Goal: Task Accomplishment & Management: Complete application form

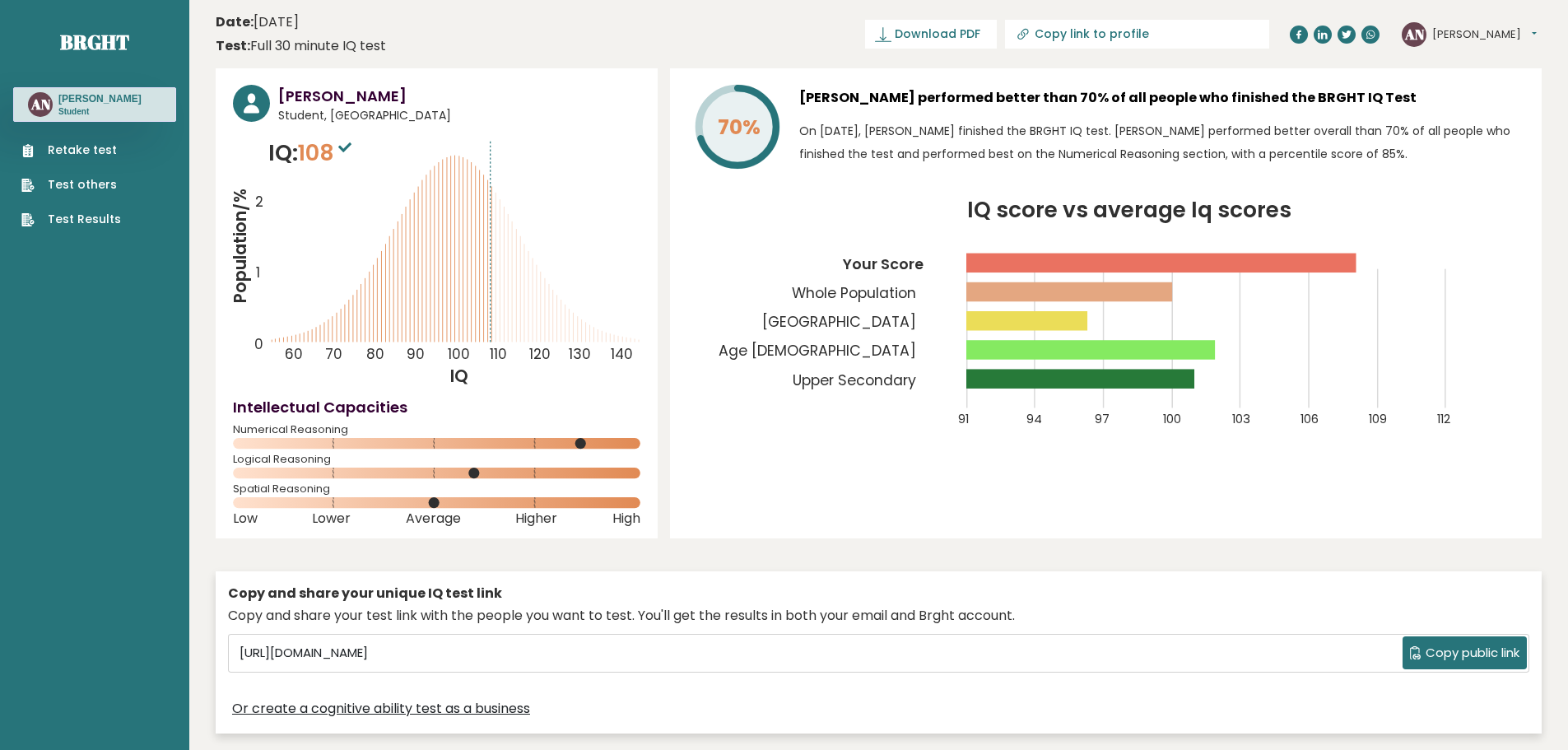
click at [53, 157] on link "Retake test" at bounding box center [71, 151] width 100 height 18
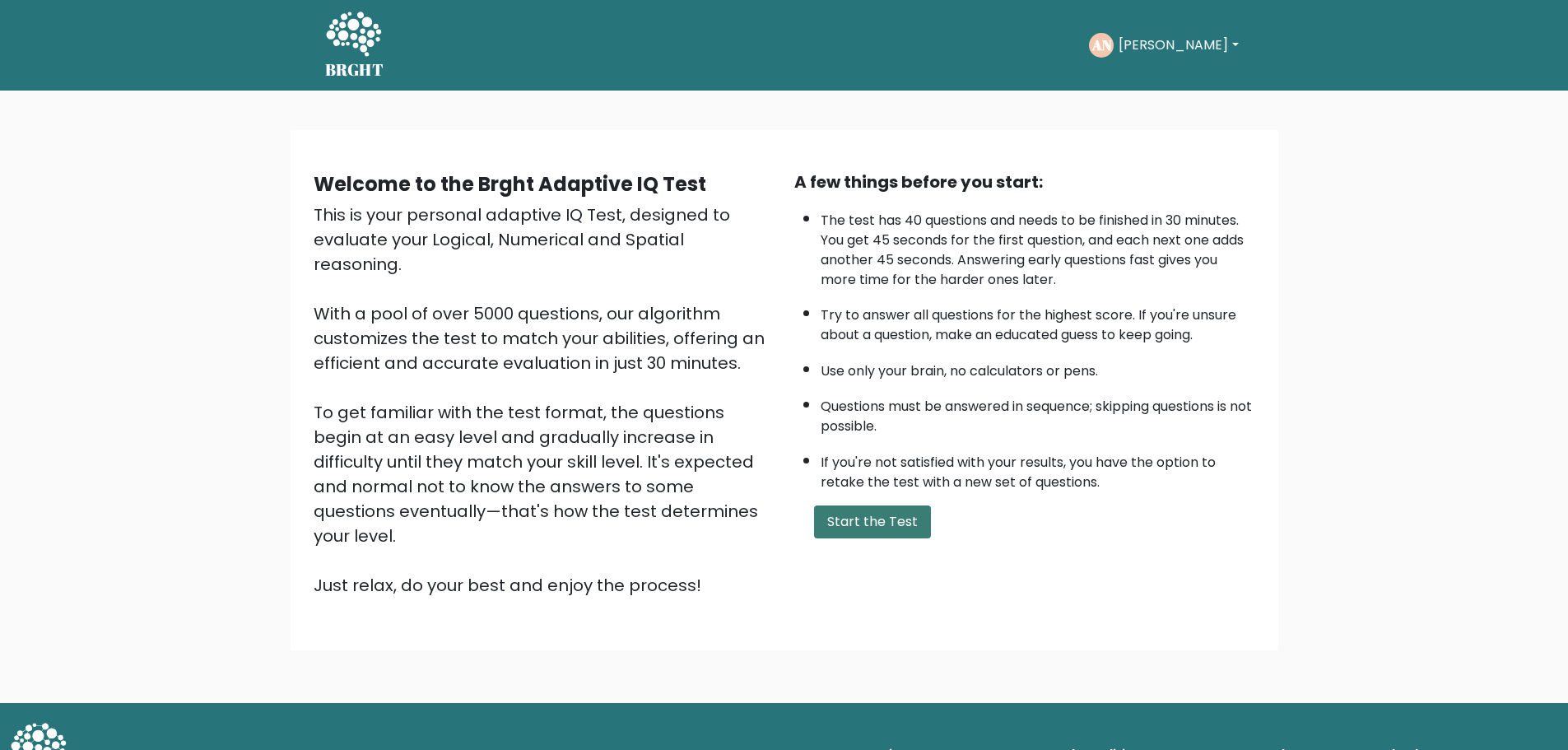
click at [888, 529] on button "Start the Test" at bounding box center [872, 522] width 117 height 33
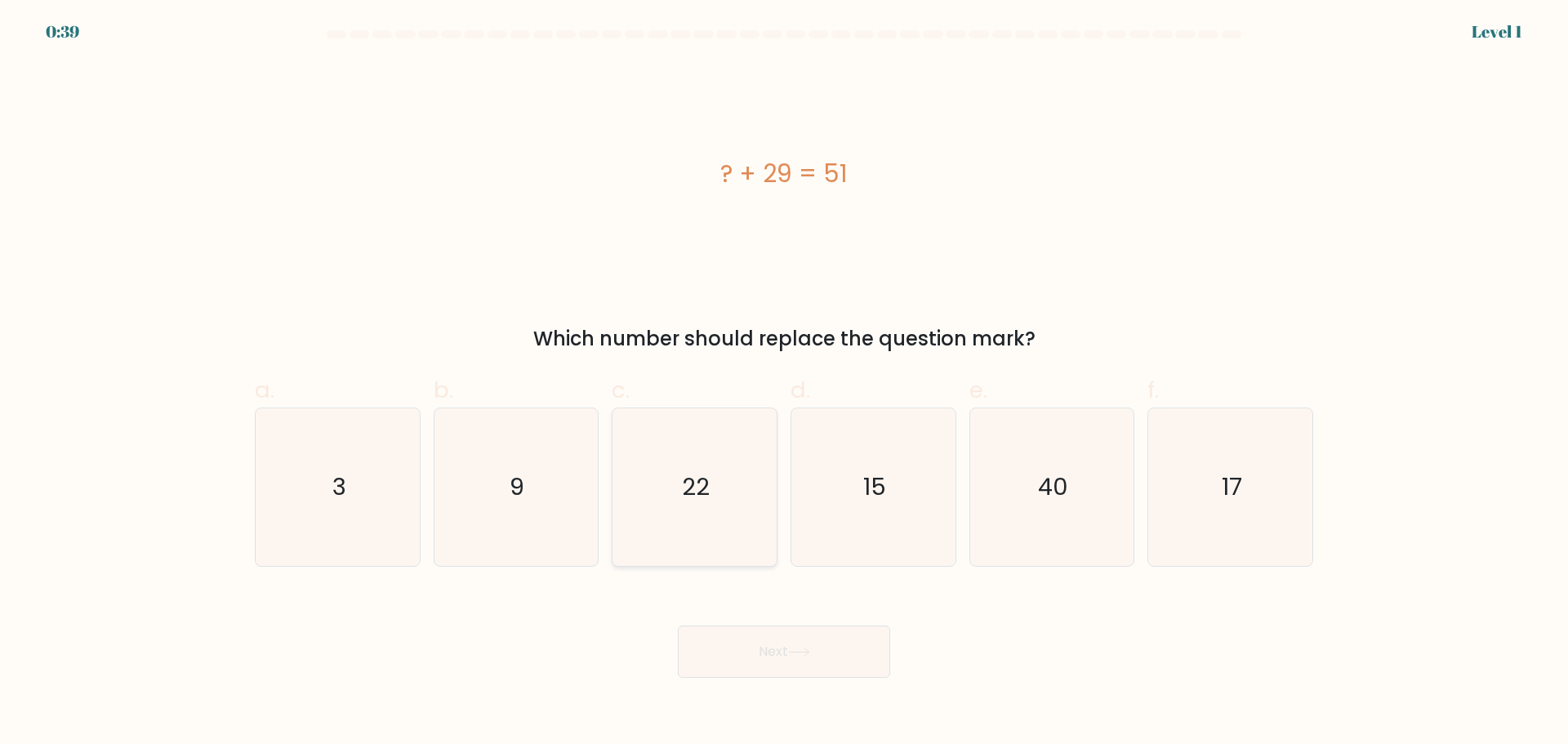
click at [677, 485] on icon "22" at bounding box center [694, 487] width 157 height 157
click at [784, 383] on input "c. 22" at bounding box center [784, 377] width 1 height 10
radio input "true"
click at [794, 648] on icon at bounding box center [799, 652] width 22 height 9
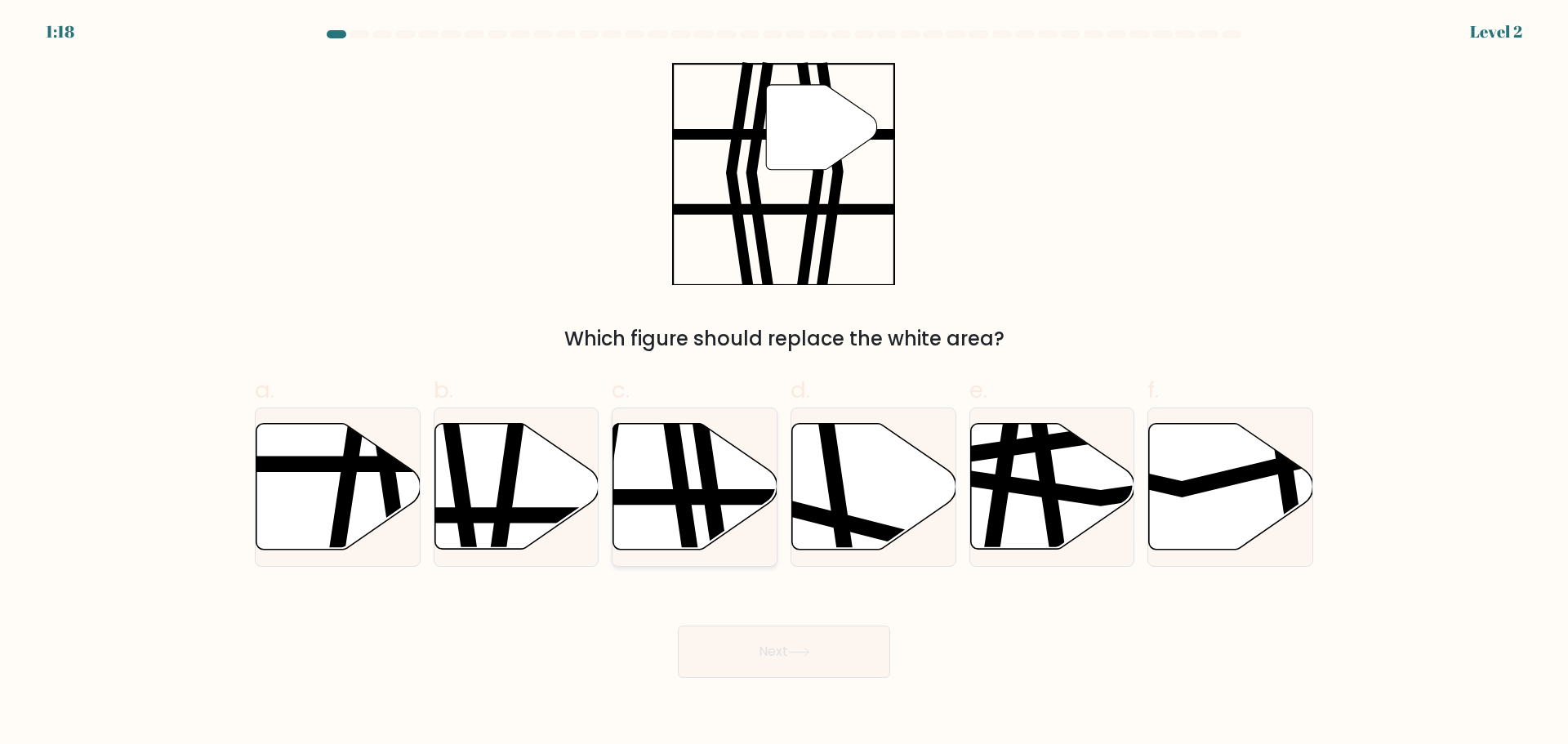
click at [659, 455] on icon at bounding box center [695, 486] width 164 height 126
click at [784, 383] on input "c." at bounding box center [784, 377] width 1 height 10
radio input "true"
click at [806, 660] on button "Next" at bounding box center [784, 652] width 212 height 52
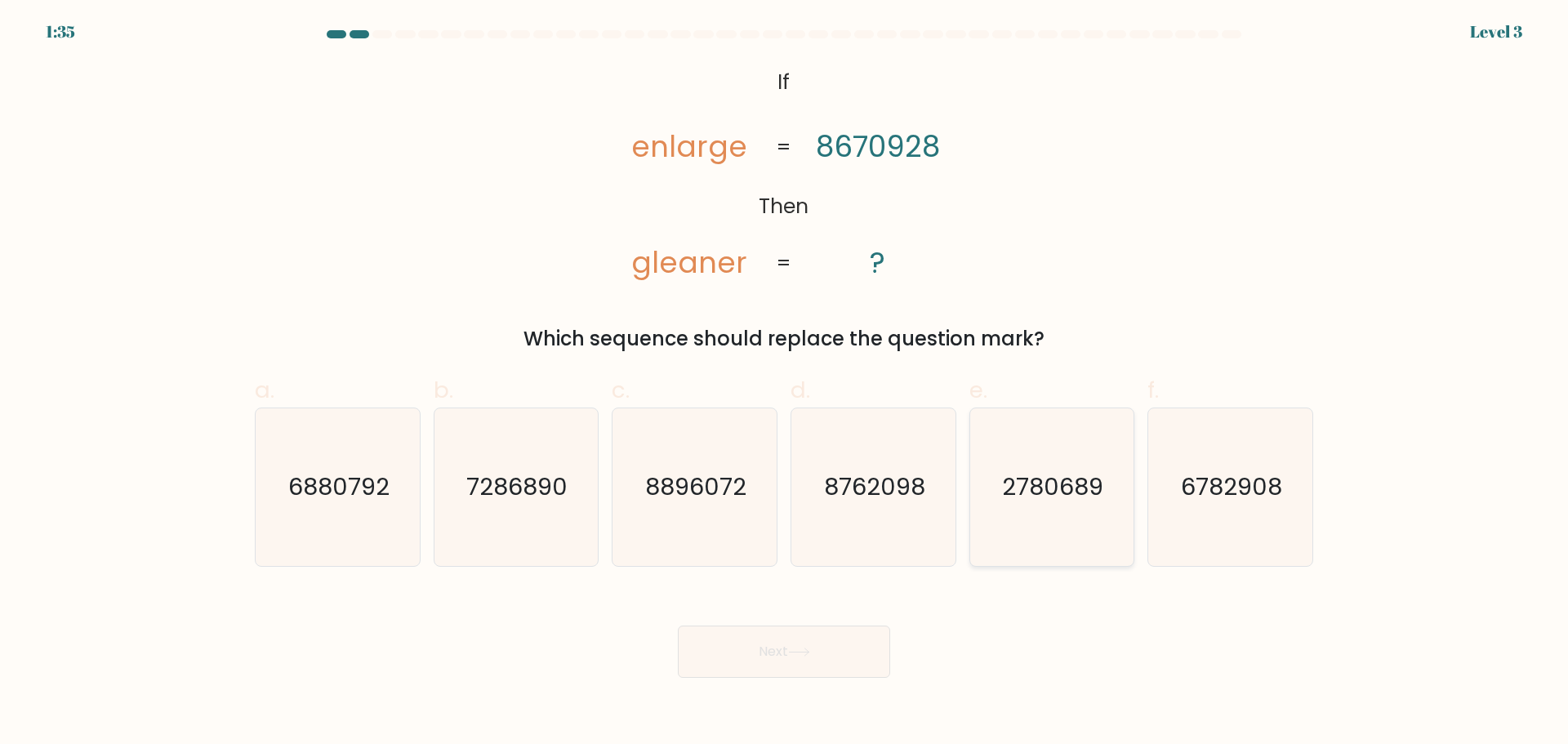
click at [1058, 492] on text "2780689" at bounding box center [1053, 487] width 102 height 33
click at [785, 383] on input "e. 2780689" at bounding box center [784, 377] width 1 height 10
radio input "true"
click at [792, 654] on icon at bounding box center [799, 652] width 22 height 9
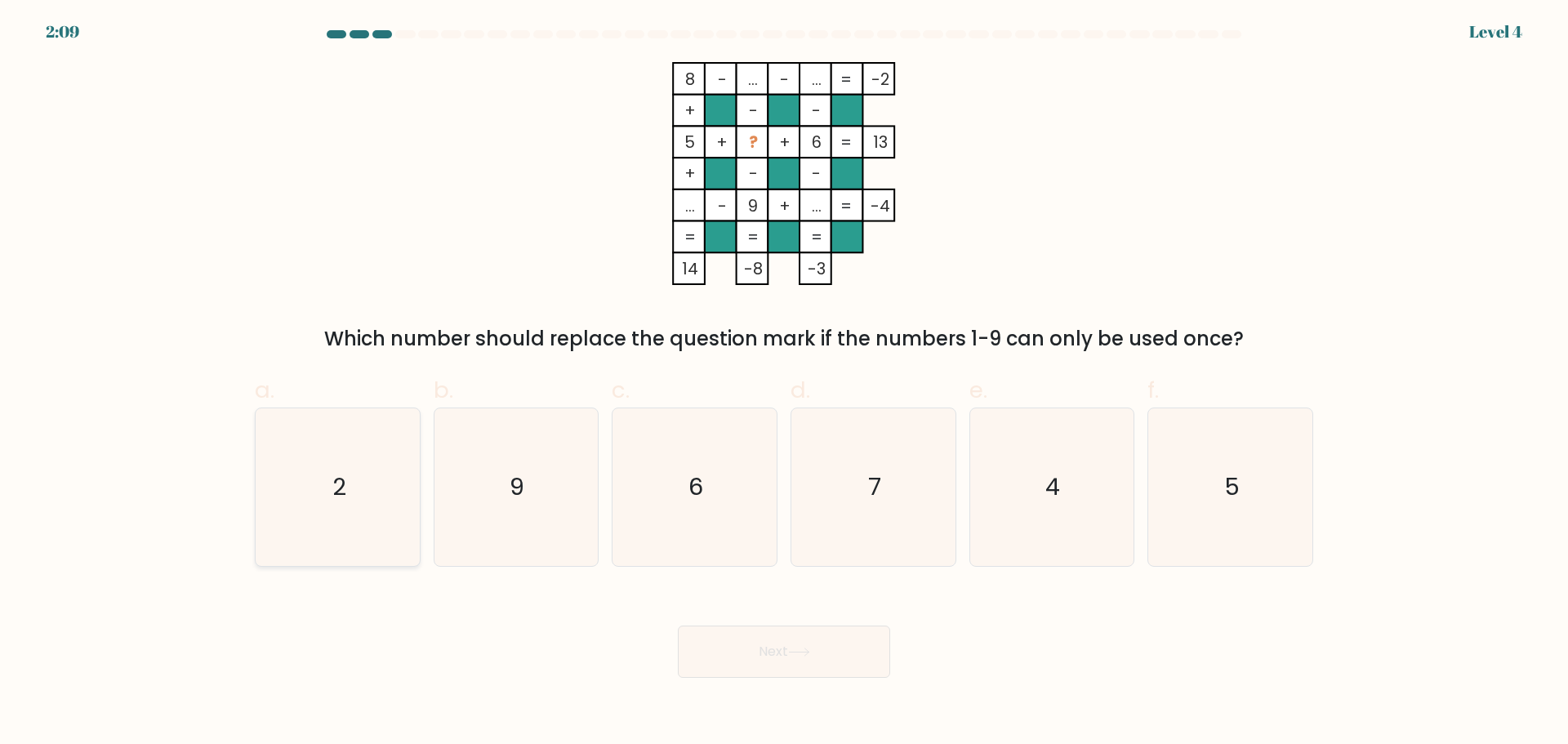
click at [344, 469] on icon "2" at bounding box center [337, 487] width 157 height 157
click at [784, 383] on input "a. 2" at bounding box center [784, 377] width 1 height 10
radio input "true"
click at [777, 641] on button "Next" at bounding box center [784, 652] width 212 height 52
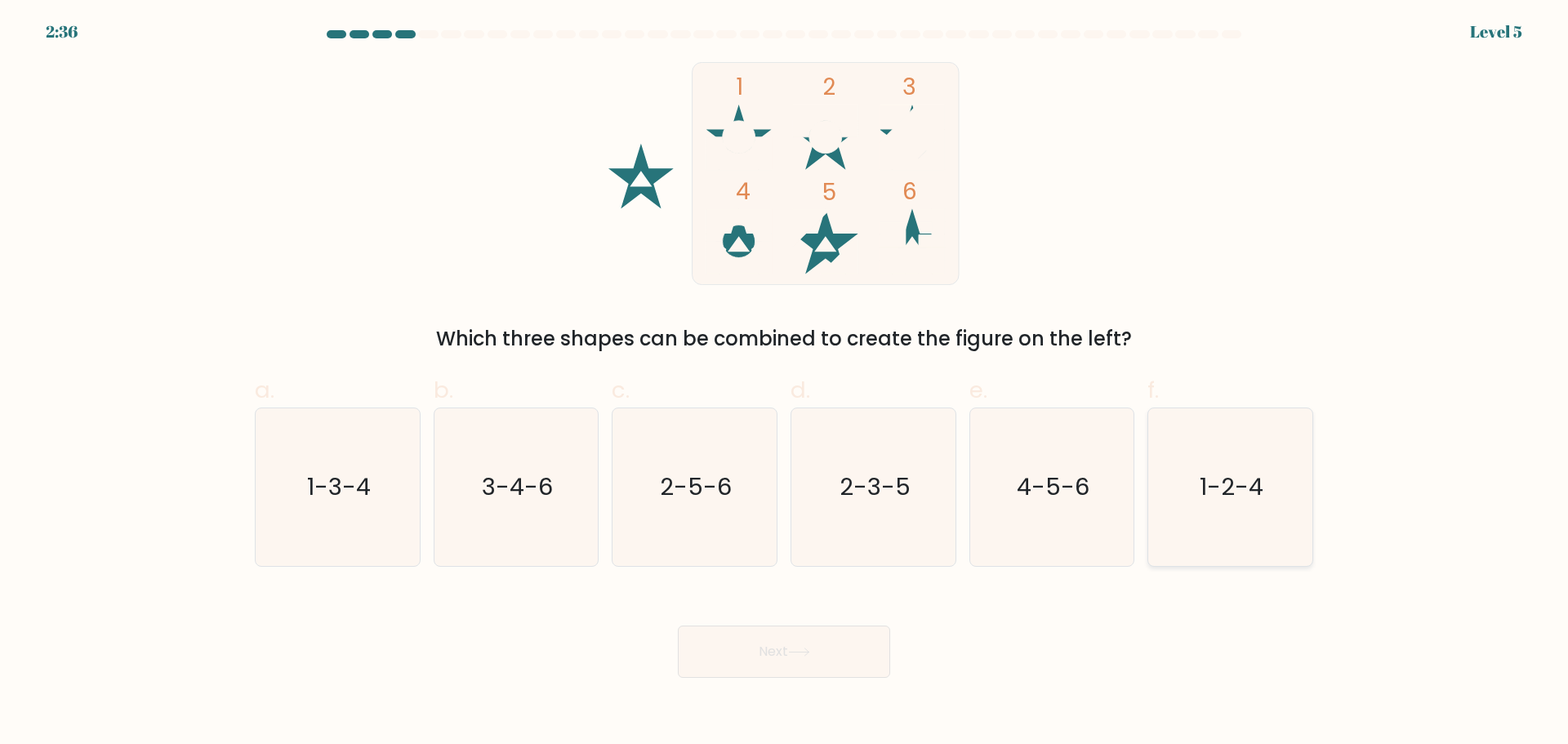
click at [1209, 480] on text "1-2-4" at bounding box center [1232, 487] width 63 height 33
click at [785, 383] on input "f. 1-2-4" at bounding box center [784, 377] width 1 height 10
radio input "true"
click at [807, 643] on button "Next" at bounding box center [784, 652] width 212 height 52
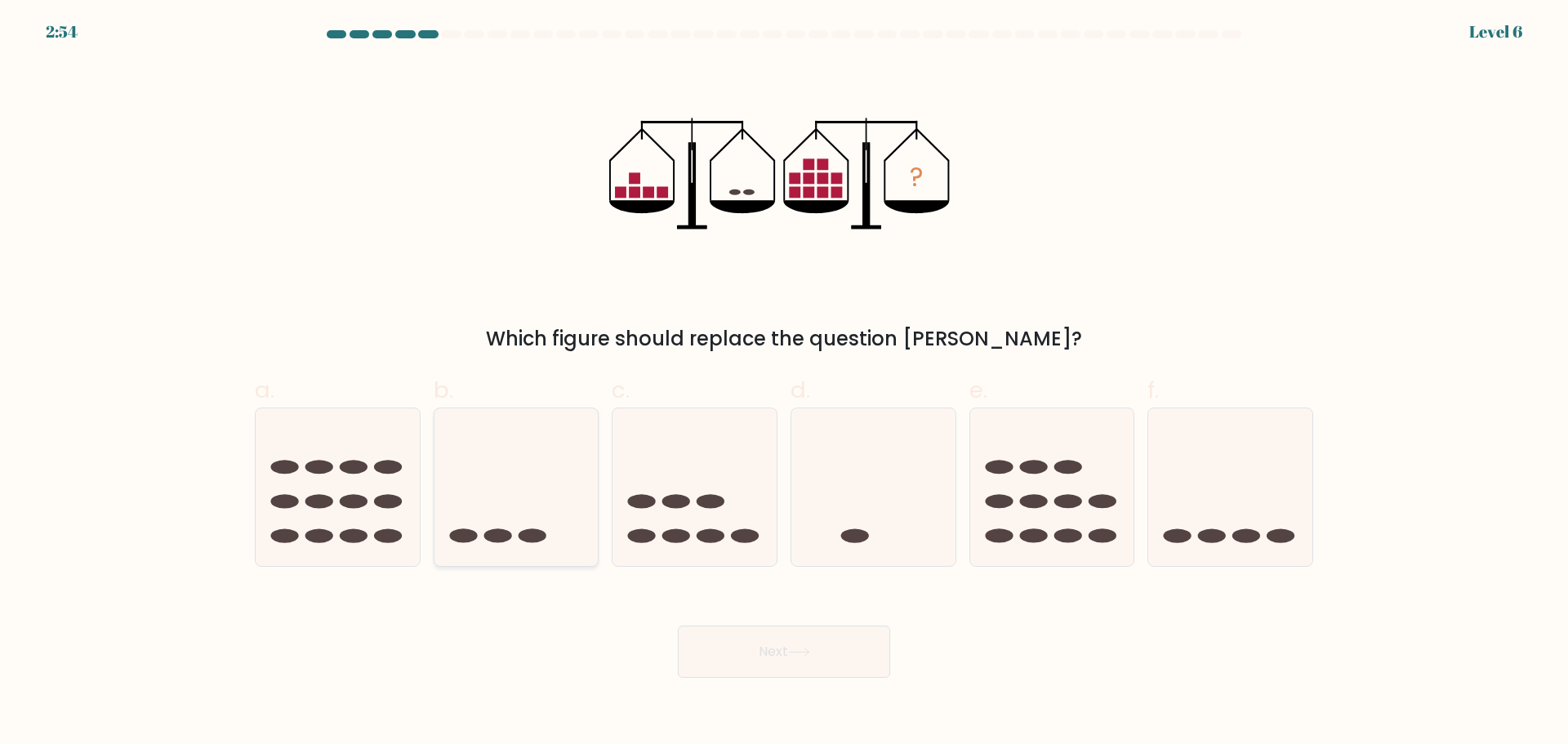
click at [559, 482] on icon at bounding box center [516, 487] width 164 height 136
click at [784, 383] on input "b." at bounding box center [784, 377] width 1 height 10
radio input "true"
click at [768, 628] on button "Next" at bounding box center [784, 652] width 212 height 52
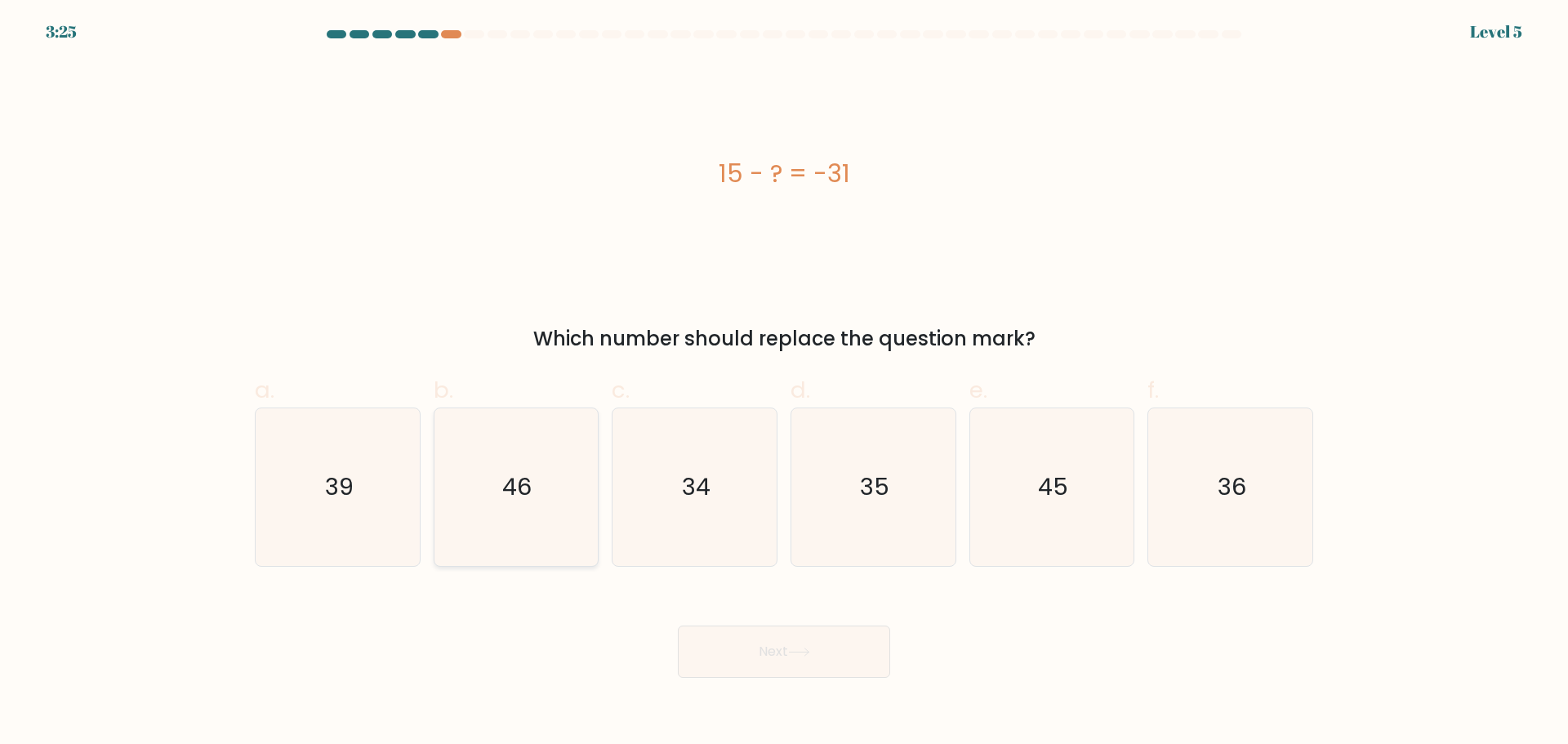
click at [529, 470] on text "46" at bounding box center [518, 487] width 30 height 33
click at [784, 383] on input "b. 46" at bounding box center [784, 377] width 1 height 10
radio input "true"
click at [833, 644] on button "Next" at bounding box center [784, 652] width 212 height 52
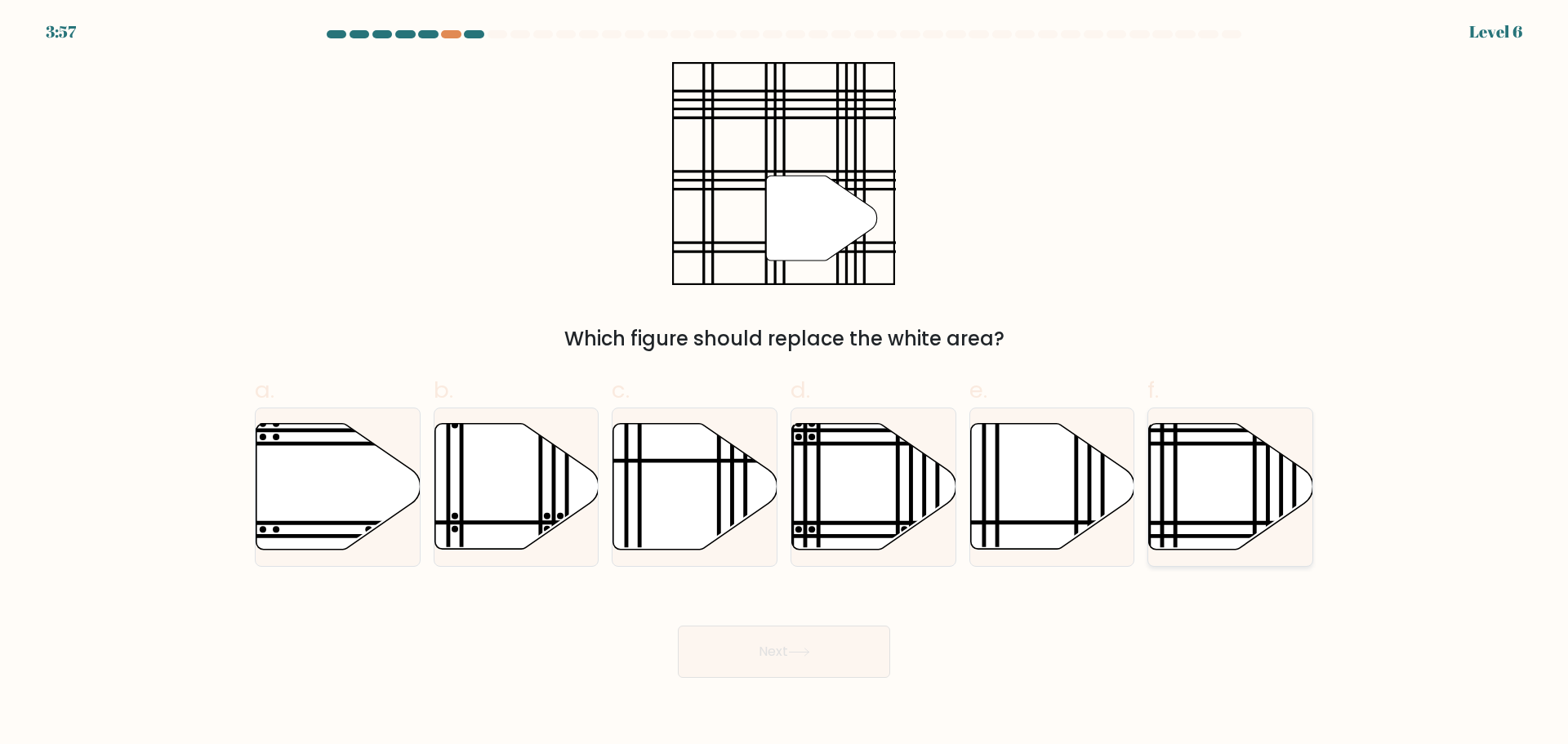
click at [1184, 465] on icon at bounding box center [1231, 486] width 164 height 126
click at [785, 383] on input "f." at bounding box center [784, 377] width 1 height 10
radio input "true"
click at [792, 644] on button "Next" at bounding box center [784, 652] width 212 height 52
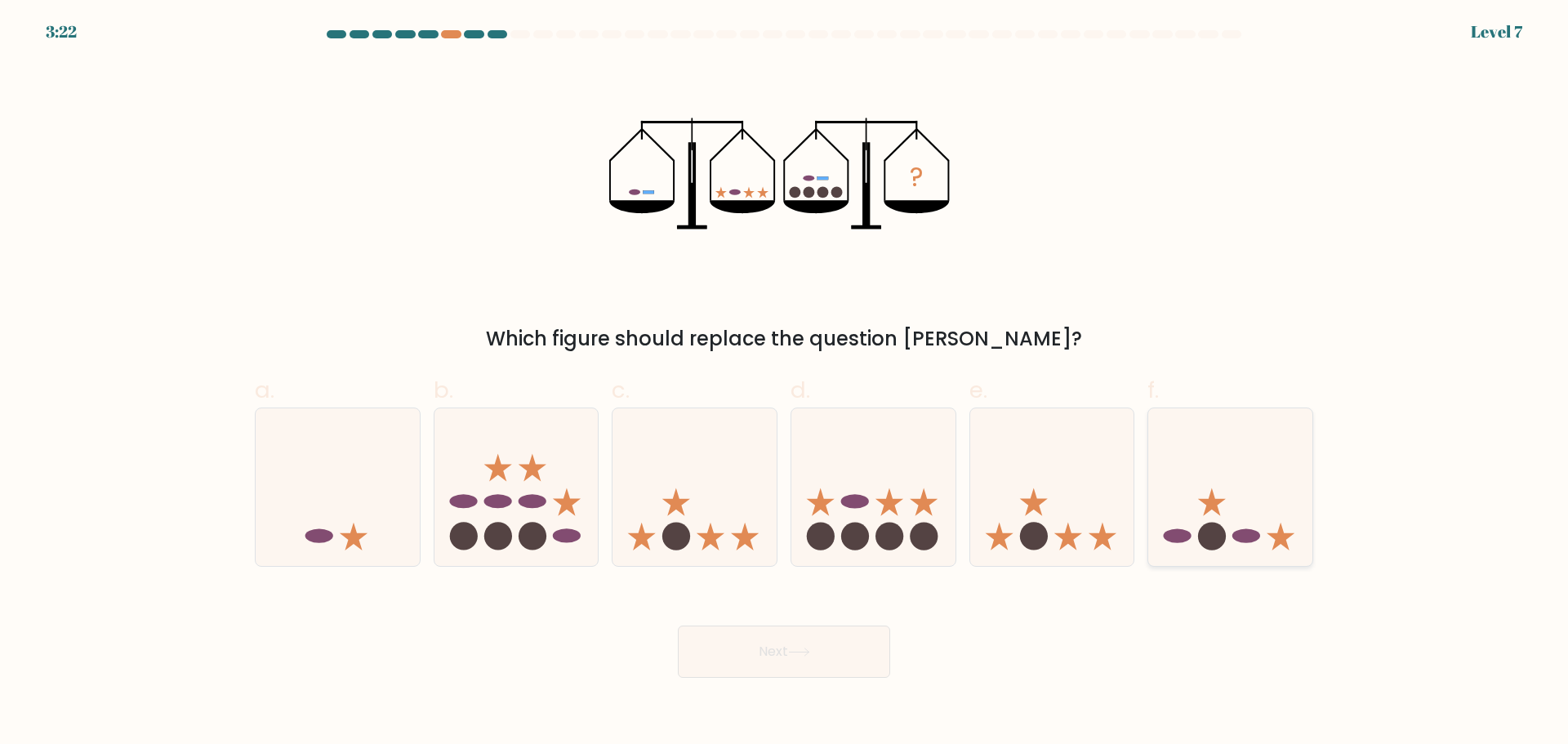
click at [1221, 534] on circle at bounding box center [1212, 536] width 28 height 28
click at [785, 383] on input "f." at bounding box center [784, 377] width 1 height 10
radio input "true"
click at [800, 661] on button "Next" at bounding box center [784, 652] width 212 height 52
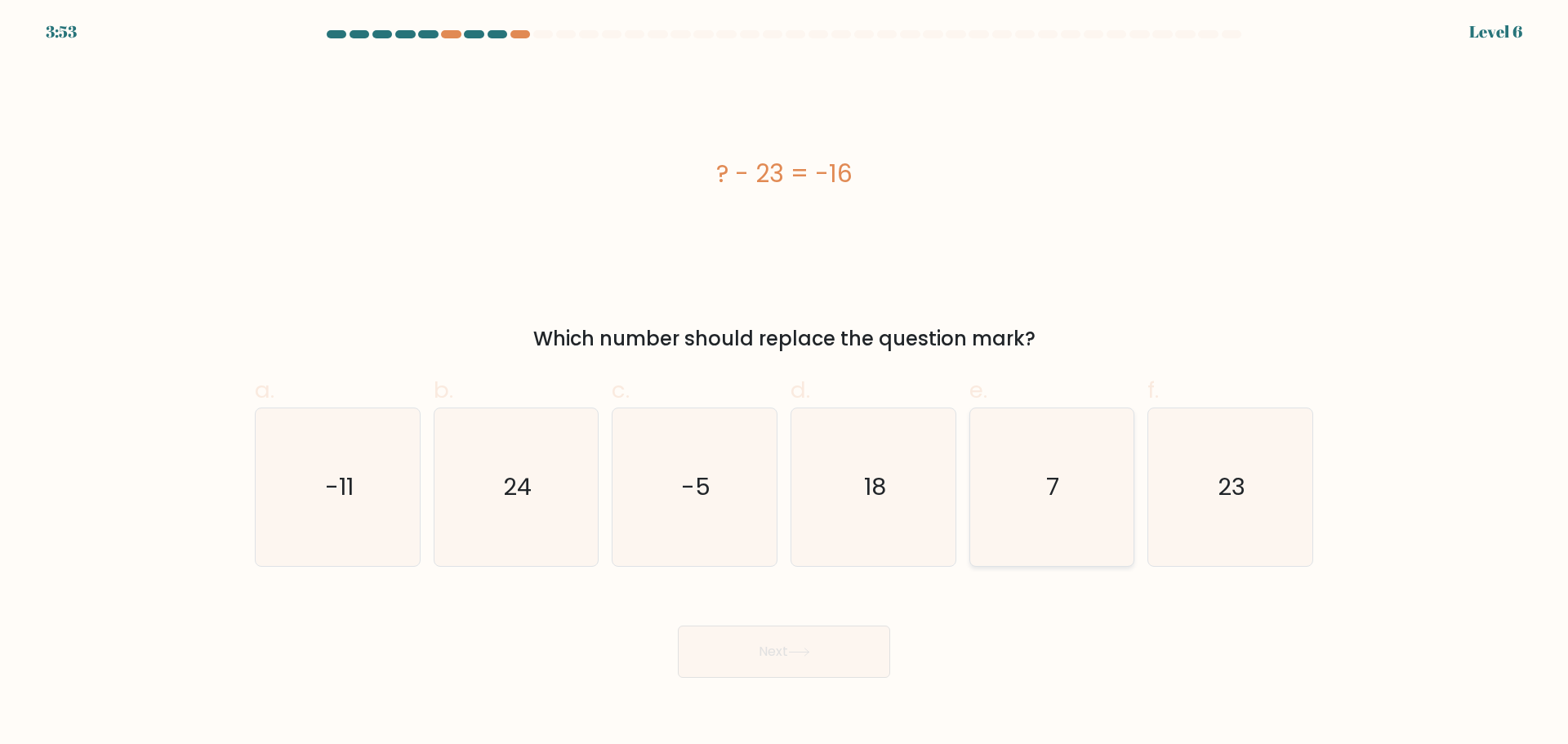
click at [1036, 485] on icon "7" at bounding box center [1051, 487] width 157 height 157
click at [785, 383] on input "e. 7" at bounding box center [784, 377] width 1 height 10
radio input "true"
click at [827, 655] on button "Next" at bounding box center [784, 652] width 212 height 52
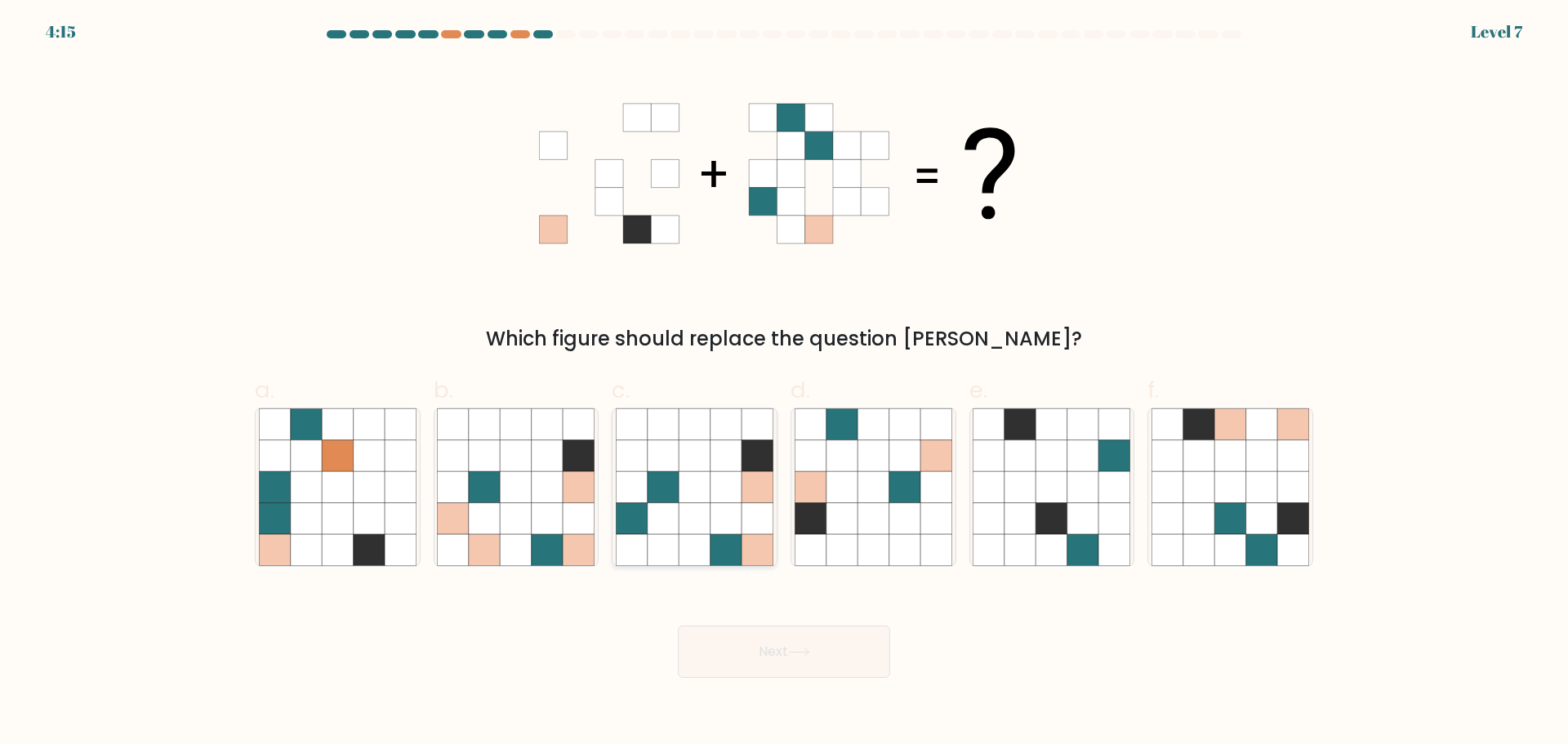
click at [688, 522] on icon at bounding box center [694, 518] width 31 height 31
click at [784, 383] on input "c." at bounding box center [784, 377] width 1 height 10
radio input "true"
click at [804, 665] on button "Next" at bounding box center [784, 652] width 212 height 52
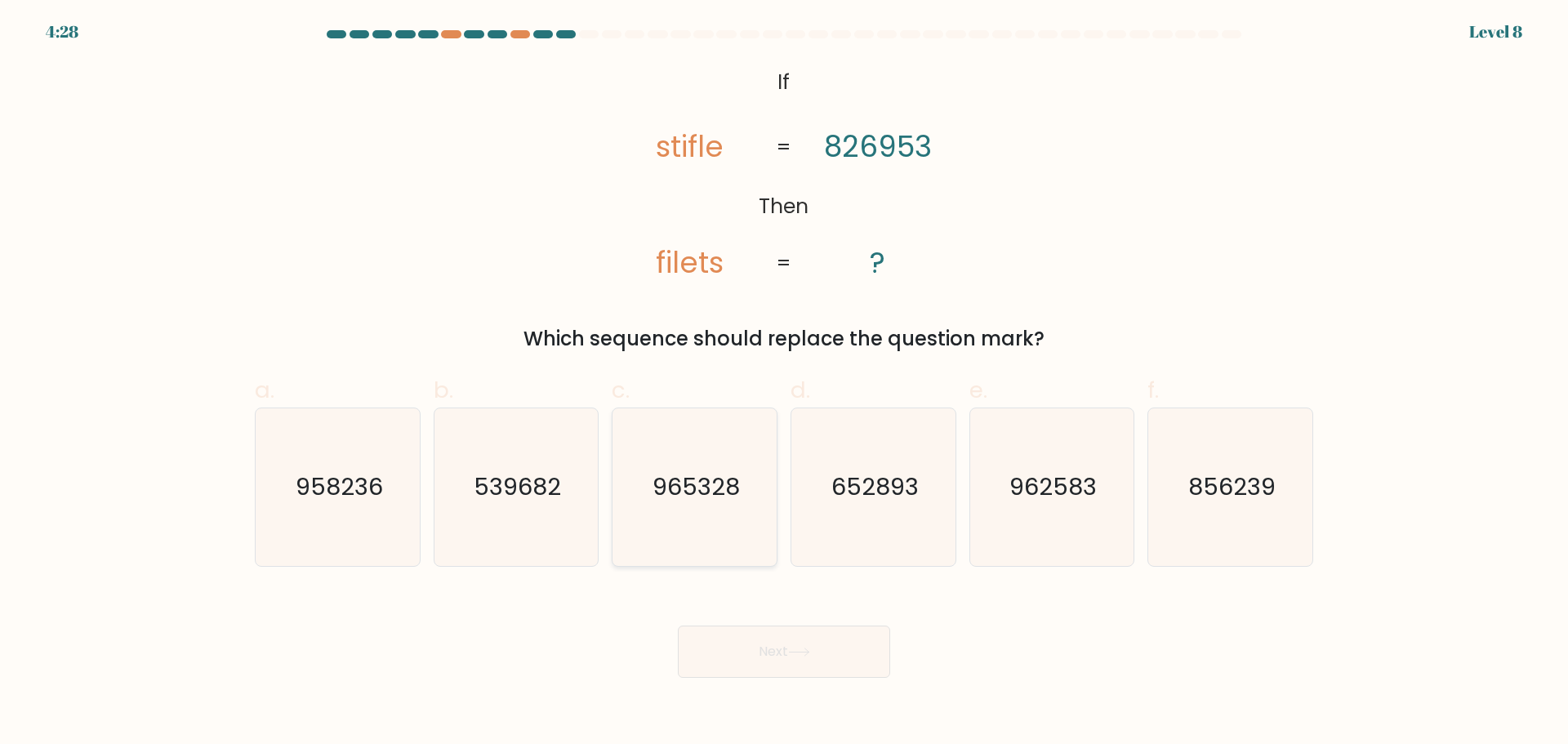
click at [694, 501] on text "965328" at bounding box center [696, 487] width 88 height 33
click at [784, 383] on input "c. 965328" at bounding box center [784, 377] width 1 height 10
radio input "true"
click at [815, 654] on button "Next" at bounding box center [784, 652] width 212 height 52
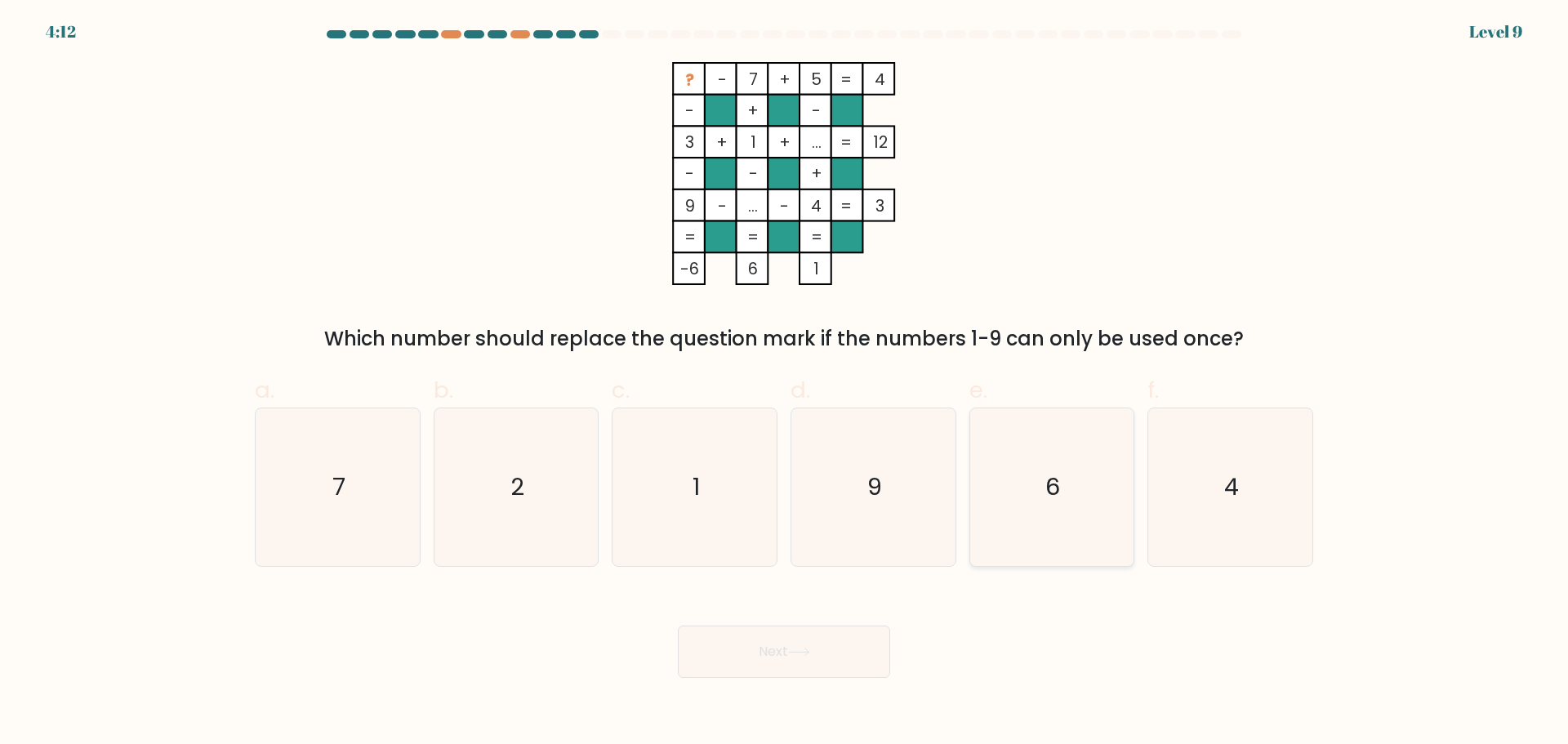
click at [1067, 537] on icon "6" at bounding box center [1051, 487] width 157 height 157
click at [785, 383] on input "e. 6" at bounding box center [784, 377] width 1 height 10
radio input "true"
click at [746, 661] on button "Next" at bounding box center [784, 652] width 212 height 52
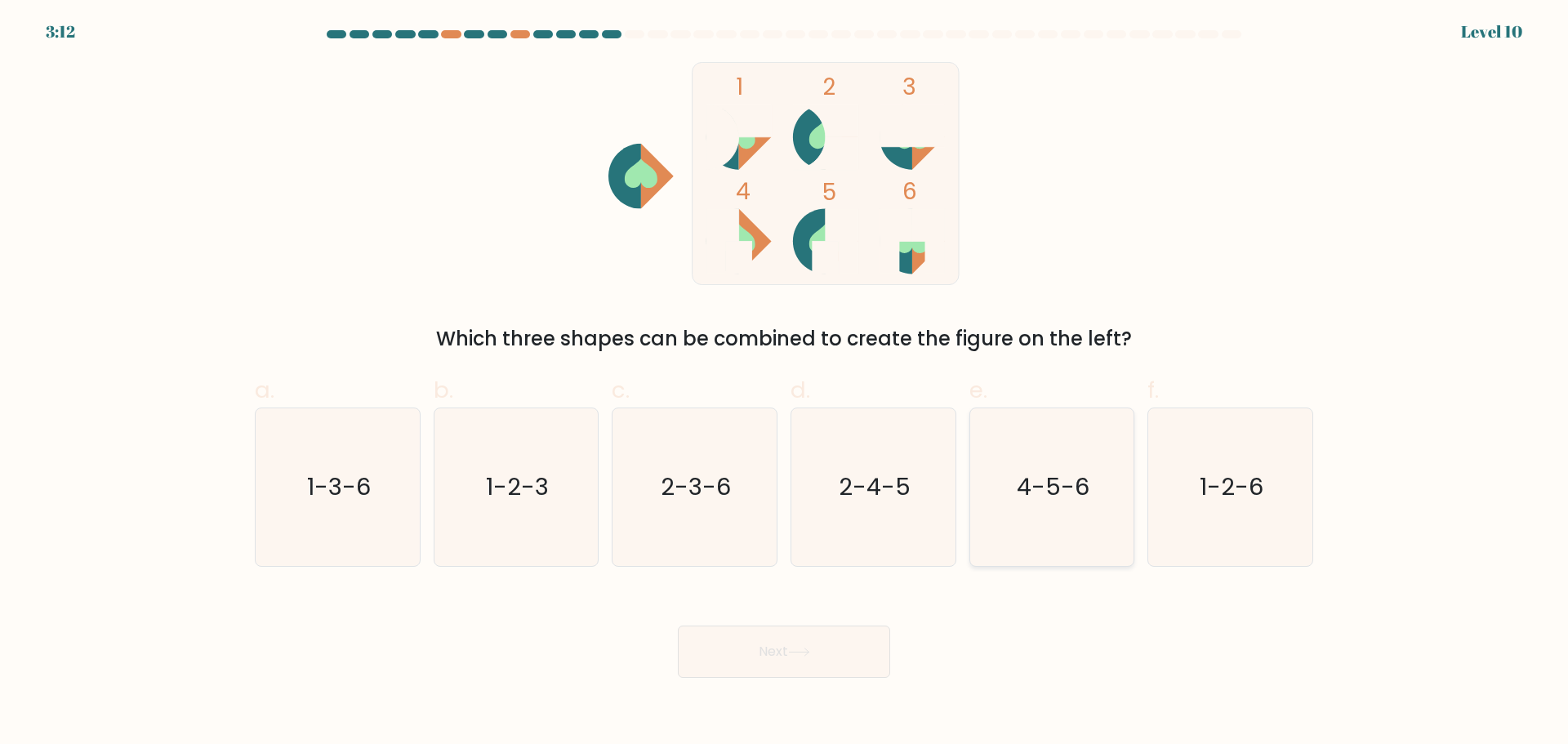
click at [1037, 512] on icon "4-5-6" at bounding box center [1051, 487] width 157 height 157
click at [785, 383] on input "e. 4-5-6" at bounding box center [784, 377] width 1 height 10
radio input "true"
click at [814, 646] on button "Next" at bounding box center [784, 652] width 212 height 52
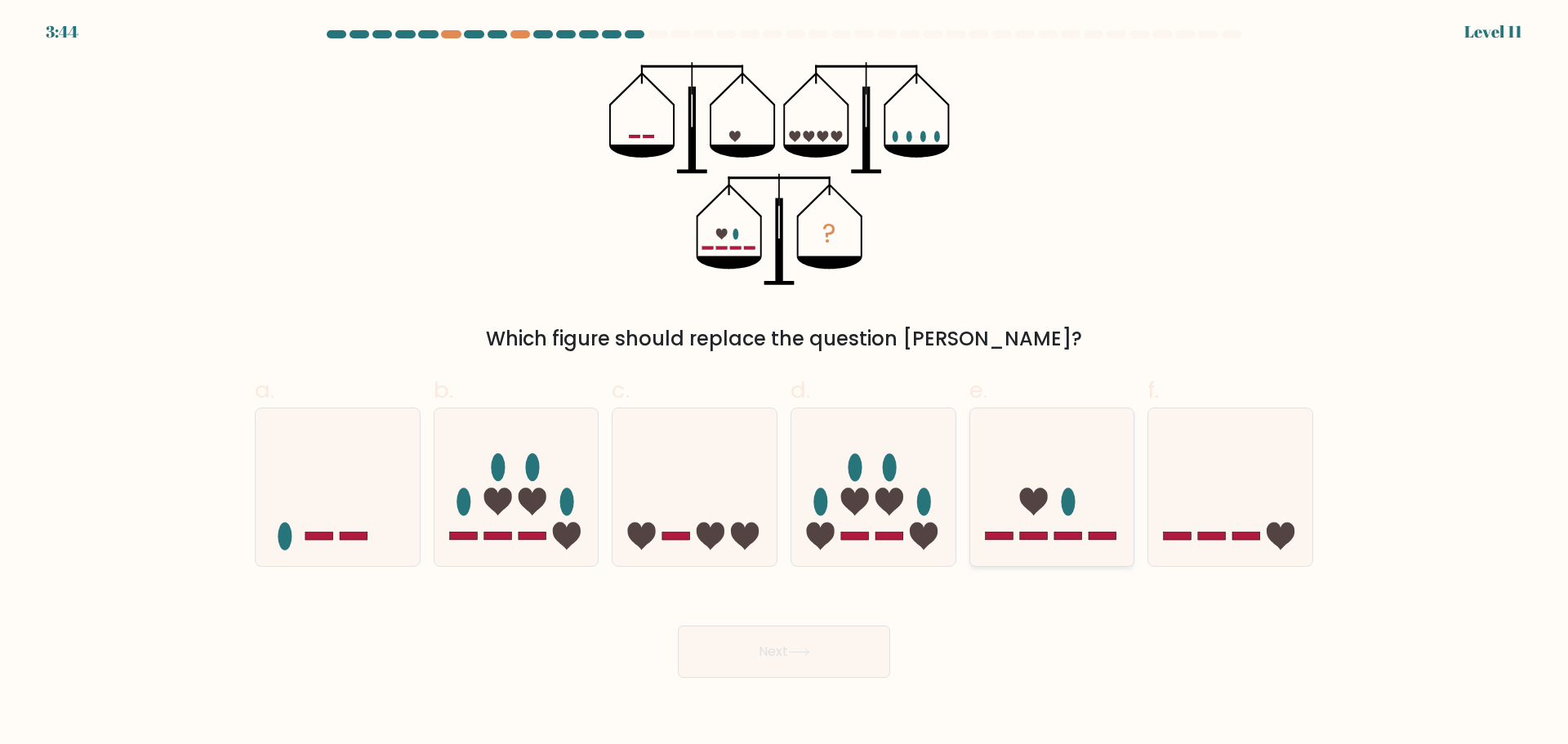
click at [1033, 499] on icon at bounding box center [1033, 502] width 28 height 28
click at [785, 383] on input "e." at bounding box center [784, 377] width 1 height 10
radio input "true"
click at [786, 663] on button "Next" at bounding box center [784, 652] width 212 height 52
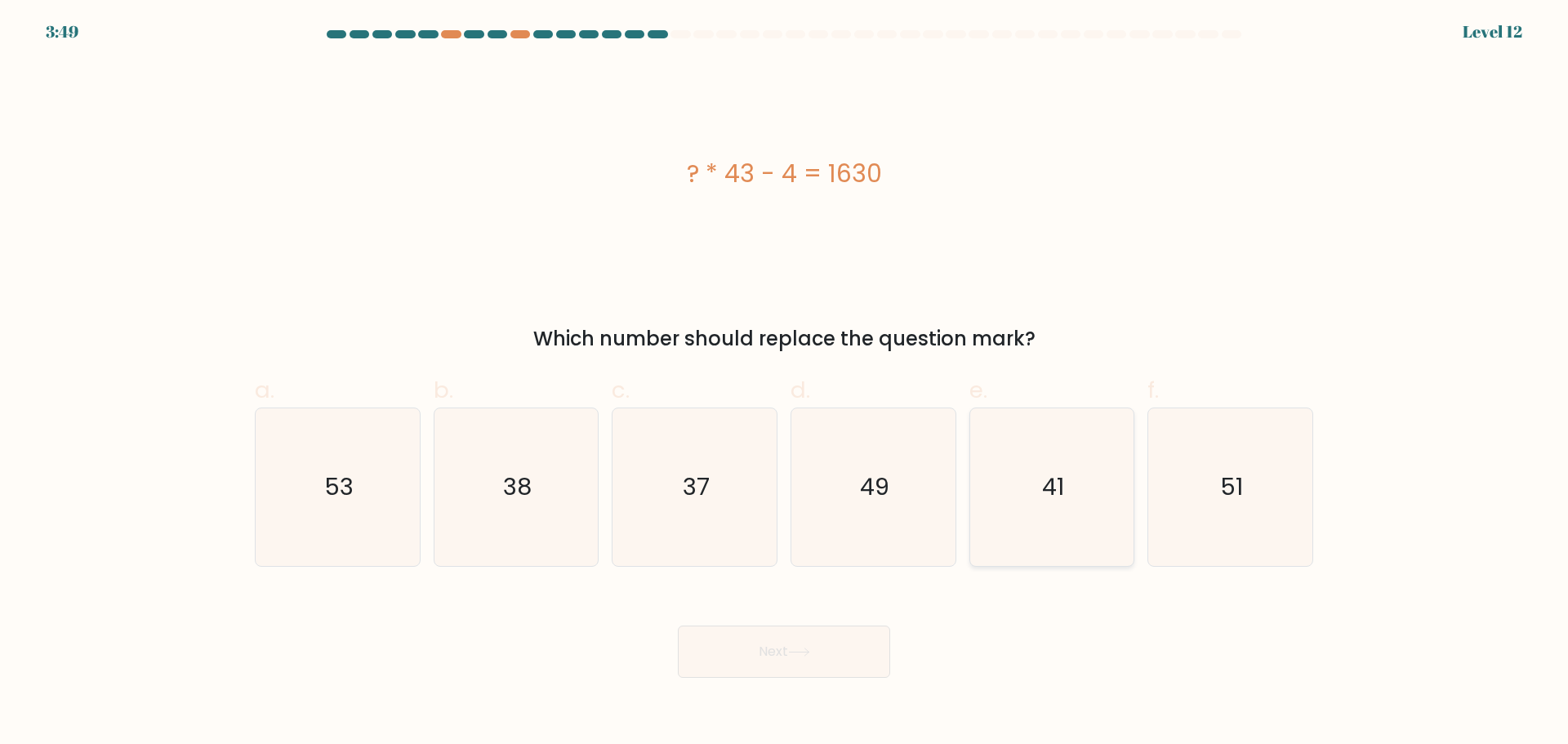
click at [1092, 471] on icon "41" at bounding box center [1051, 487] width 157 height 157
click at [785, 383] on input "e. 41" at bounding box center [784, 377] width 1 height 10
radio input "true"
click at [756, 663] on button "Next" at bounding box center [784, 652] width 212 height 52
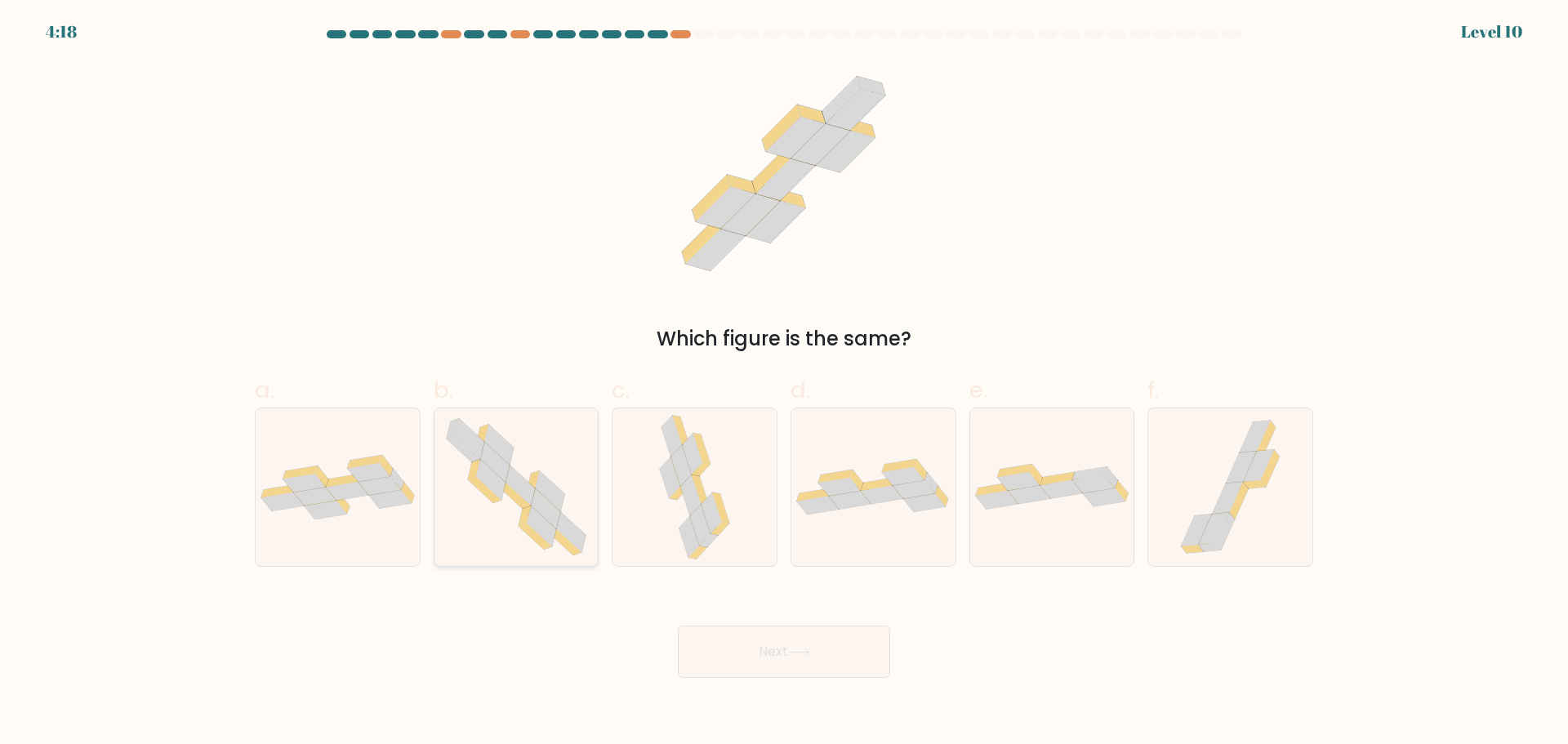
click at [515, 466] on icon at bounding box center [516, 487] width 161 height 157
click at [784, 383] on input "b." at bounding box center [784, 377] width 1 height 10
radio input "true"
click at [731, 643] on button "Next" at bounding box center [784, 652] width 212 height 52
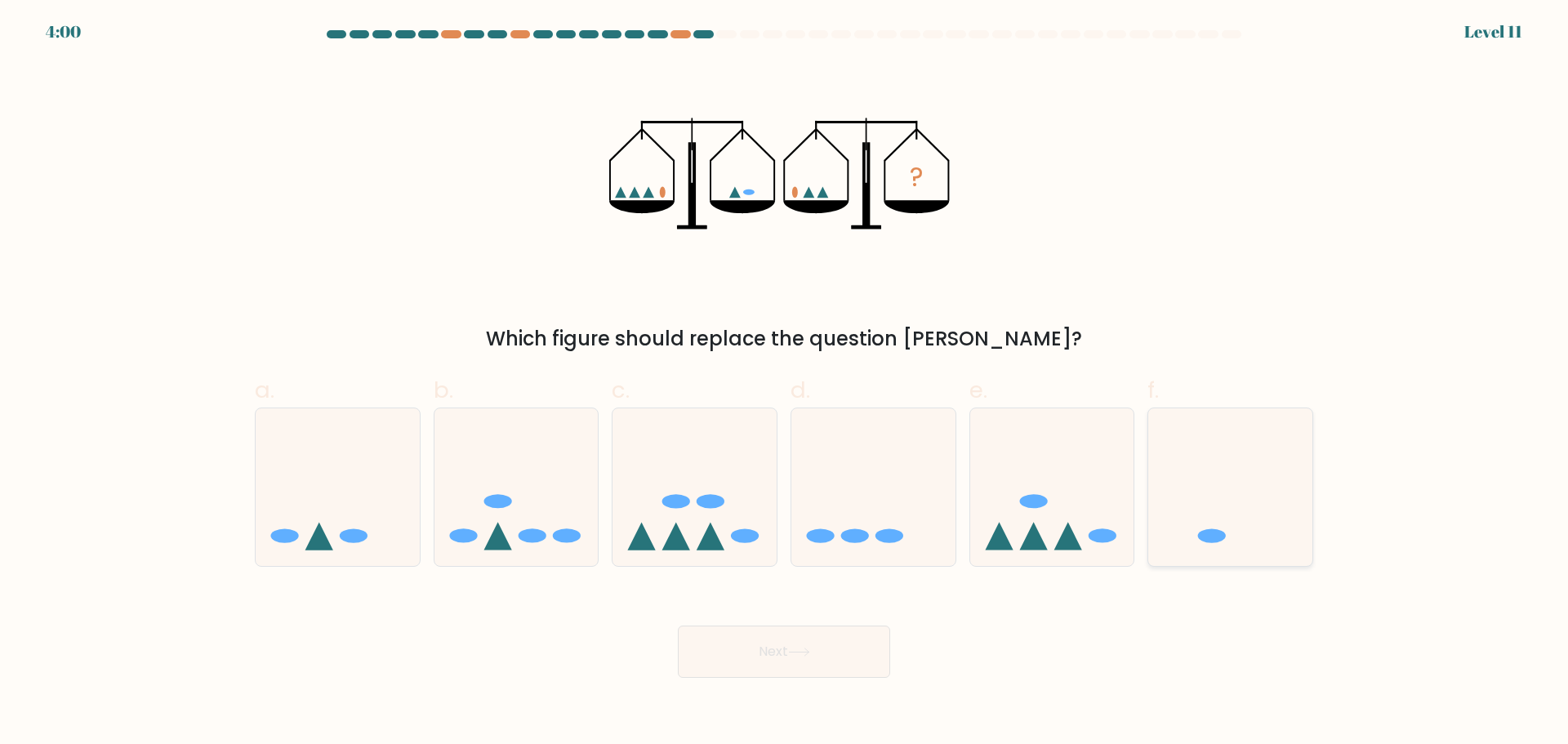
click at [1193, 457] on icon at bounding box center [1230, 487] width 164 height 136
click at [785, 383] on input "f." at bounding box center [784, 377] width 1 height 10
radio input "true"
click at [775, 653] on button "Next" at bounding box center [784, 652] width 212 height 52
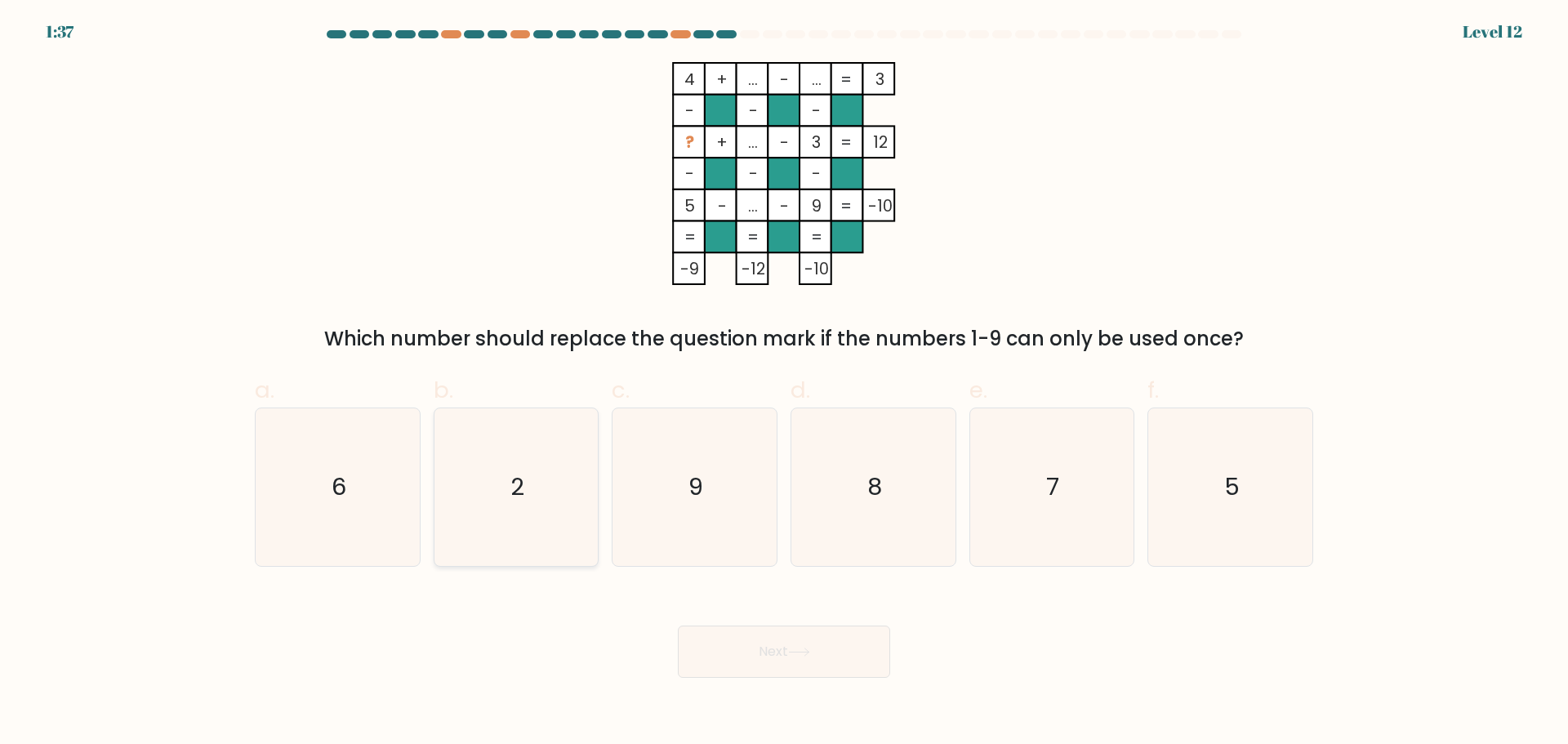
click at [475, 554] on icon "2" at bounding box center [515, 487] width 157 height 157
click at [784, 383] on input "b. 2" at bounding box center [784, 377] width 1 height 10
radio input "true"
click at [744, 654] on button "Next" at bounding box center [784, 652] width 212 height 52
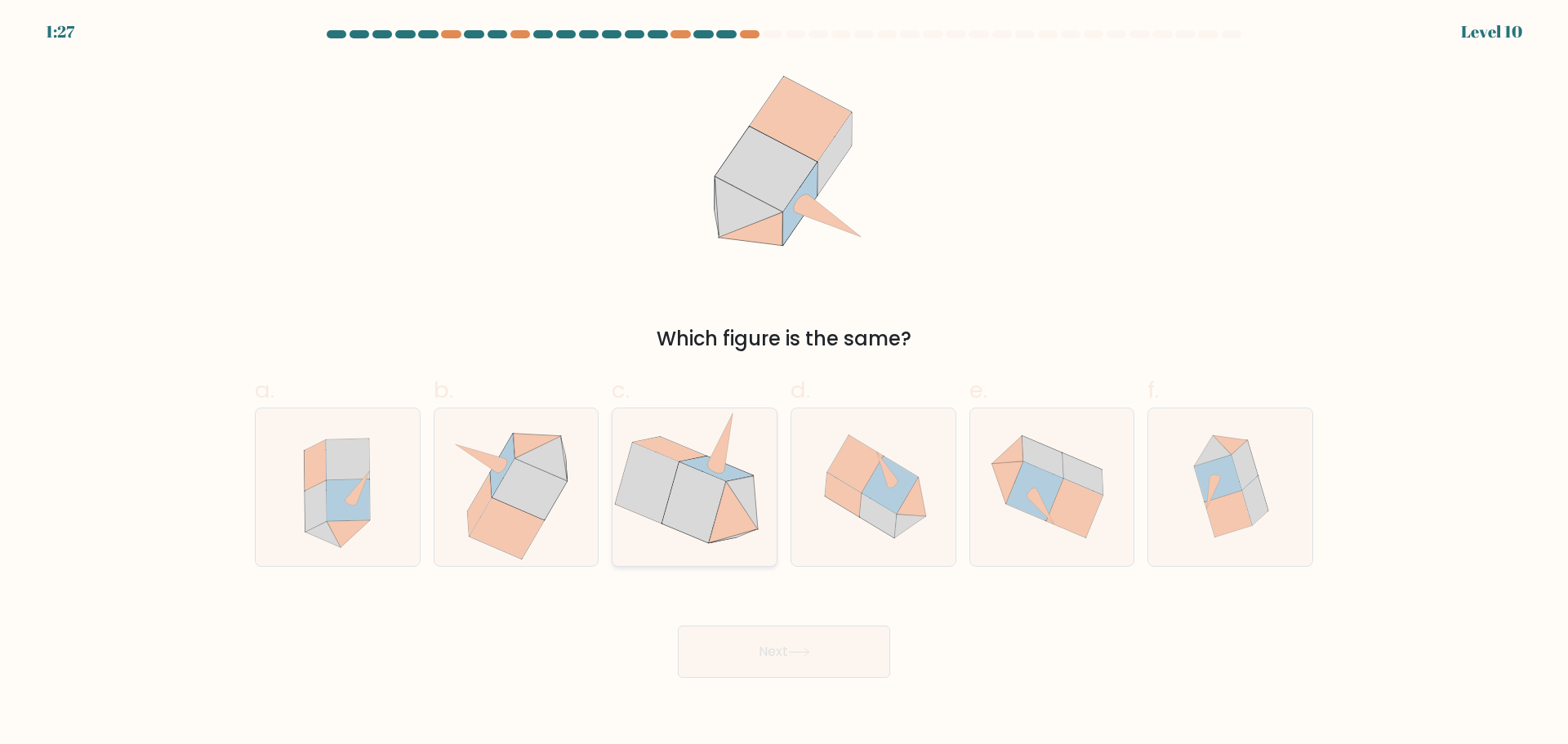
click at [669, 497] on icon at bounding box center [694, 502] width 63 height 80
click at [784, 383] on input "c." at bounding box center [784, 377] width 1 height 10
radio input "true"
click at [787, 643] on button "Next" at bounding box center [784, 652] width 212 height 52
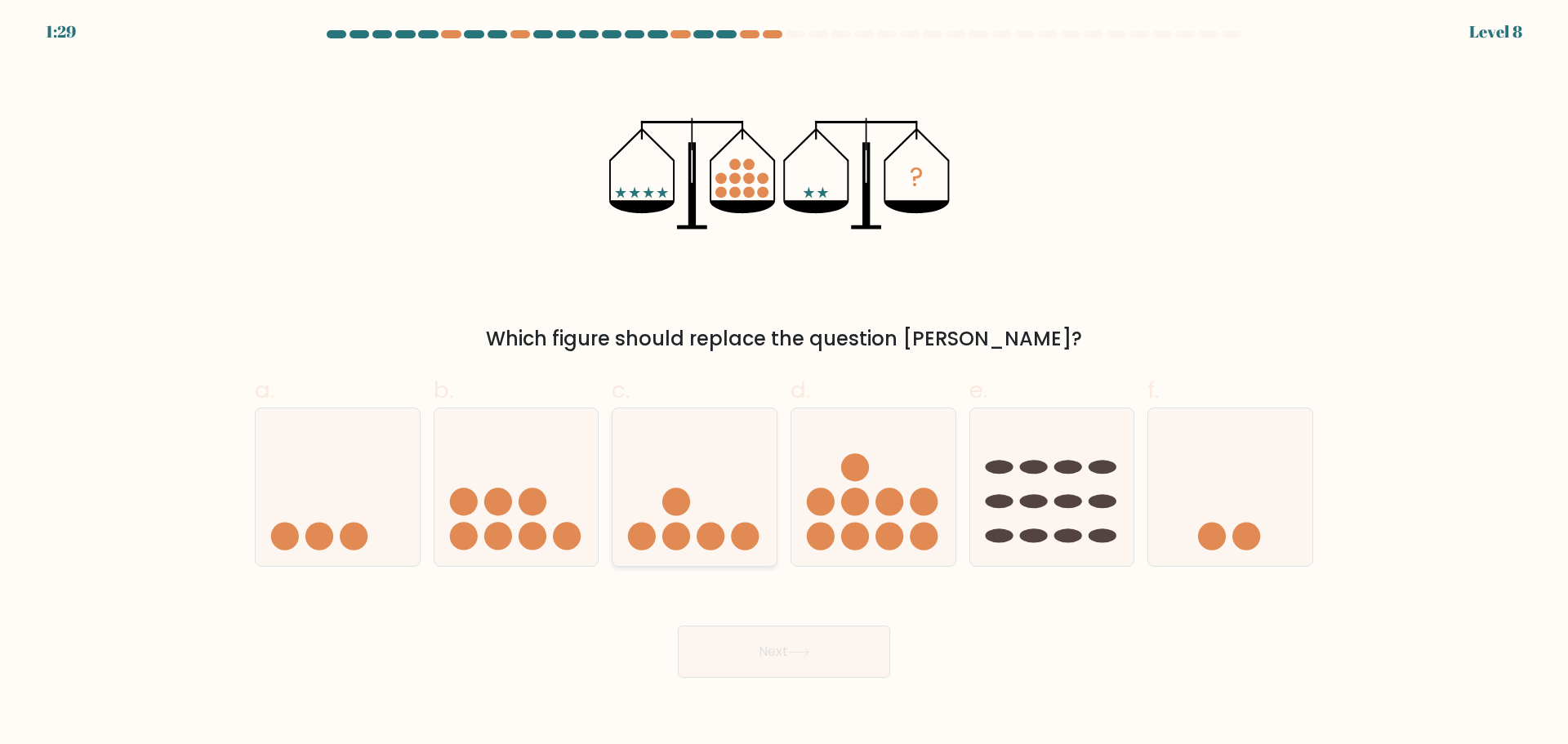
click at [652, 524] on icon at bounding box center [694, 487] width 164 height 136
click at [784, 383] on input "c." at bounding box center [784, 377] width 1 height 10
radio input "true"
click at [781, 649] on button "Next" at bounding box center [784, 652] width 212 height 52
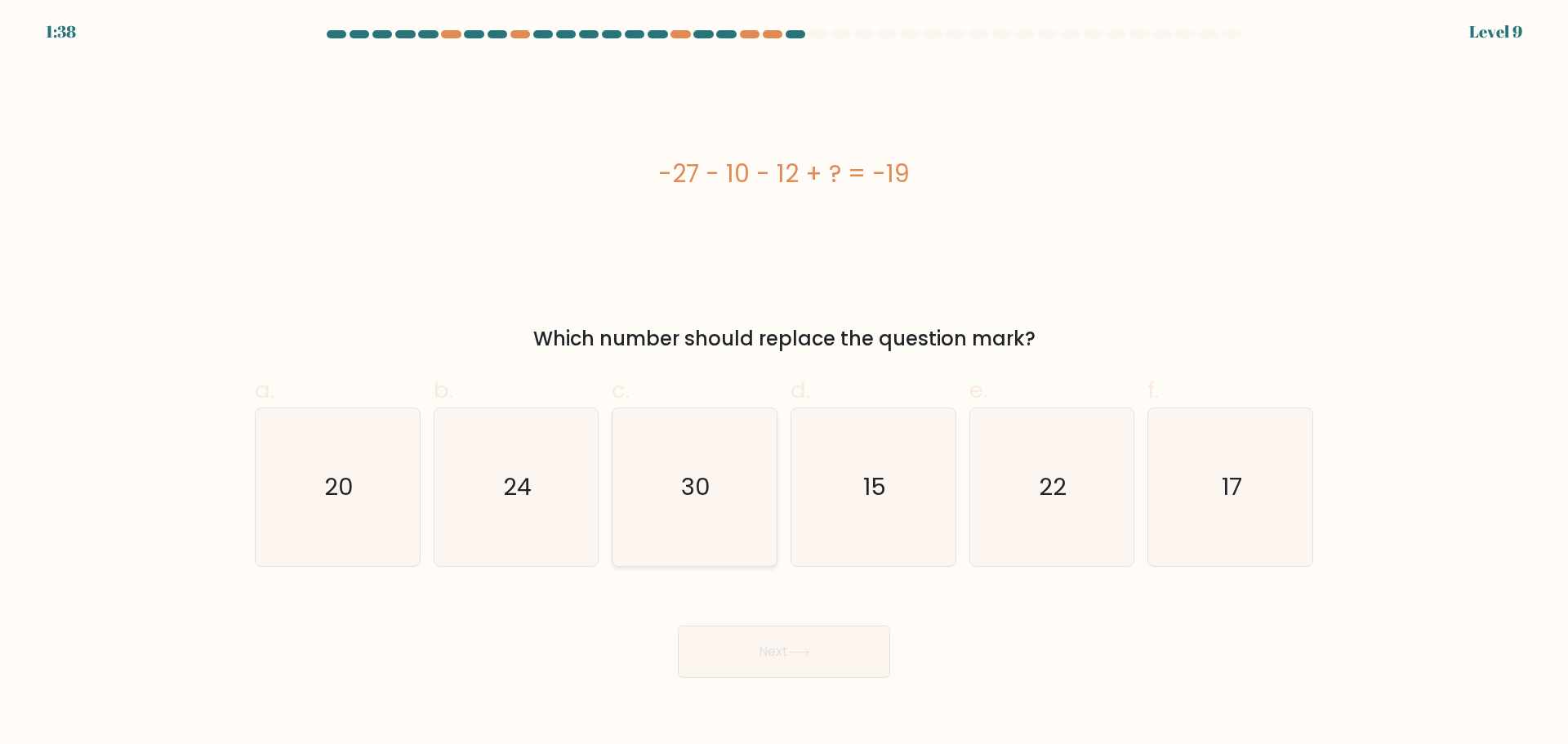
click at [743, 492] on icon "30" at bounding box center [694, 487] width 157 height 157
click at [784, 383] on input "c. 30" at bounding box center [784, 377] width 1 height 10
radio input "true"
click at [843, 632] on button "Next" at bounding box center [784, 652] width 212 height 52
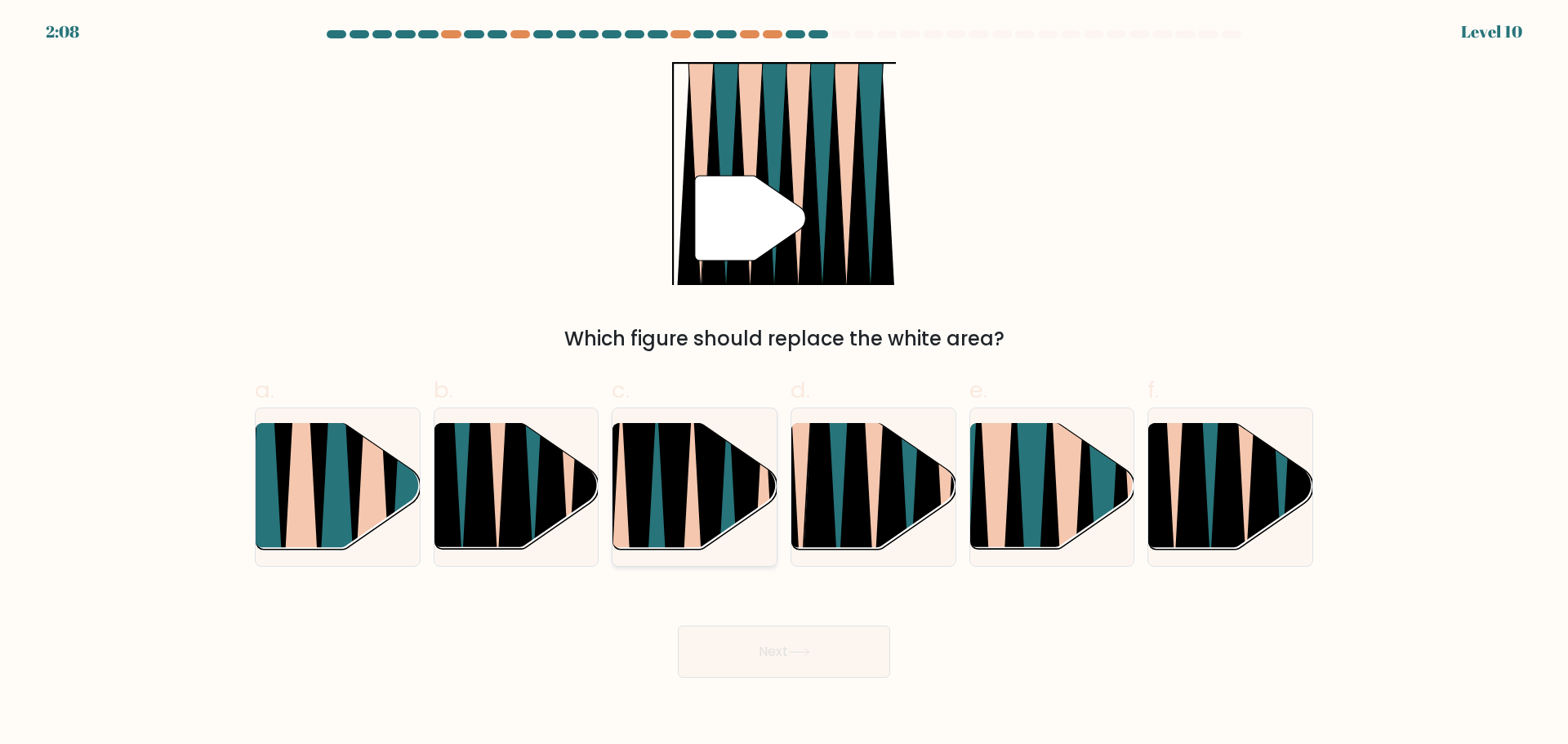
click at [752, 484] on icon at bounding box center [747, 559] width 36 height 328
click at [784, 383] on input "c." at bounding box center [784, 377] width 1 height 10
radio input "true"
click at [952, 625] on div "Next" at bounding box center [784, 632] width 1078 height 91
click at [884, 500] on icon at bounding box center [890, 421] width 36 height 328
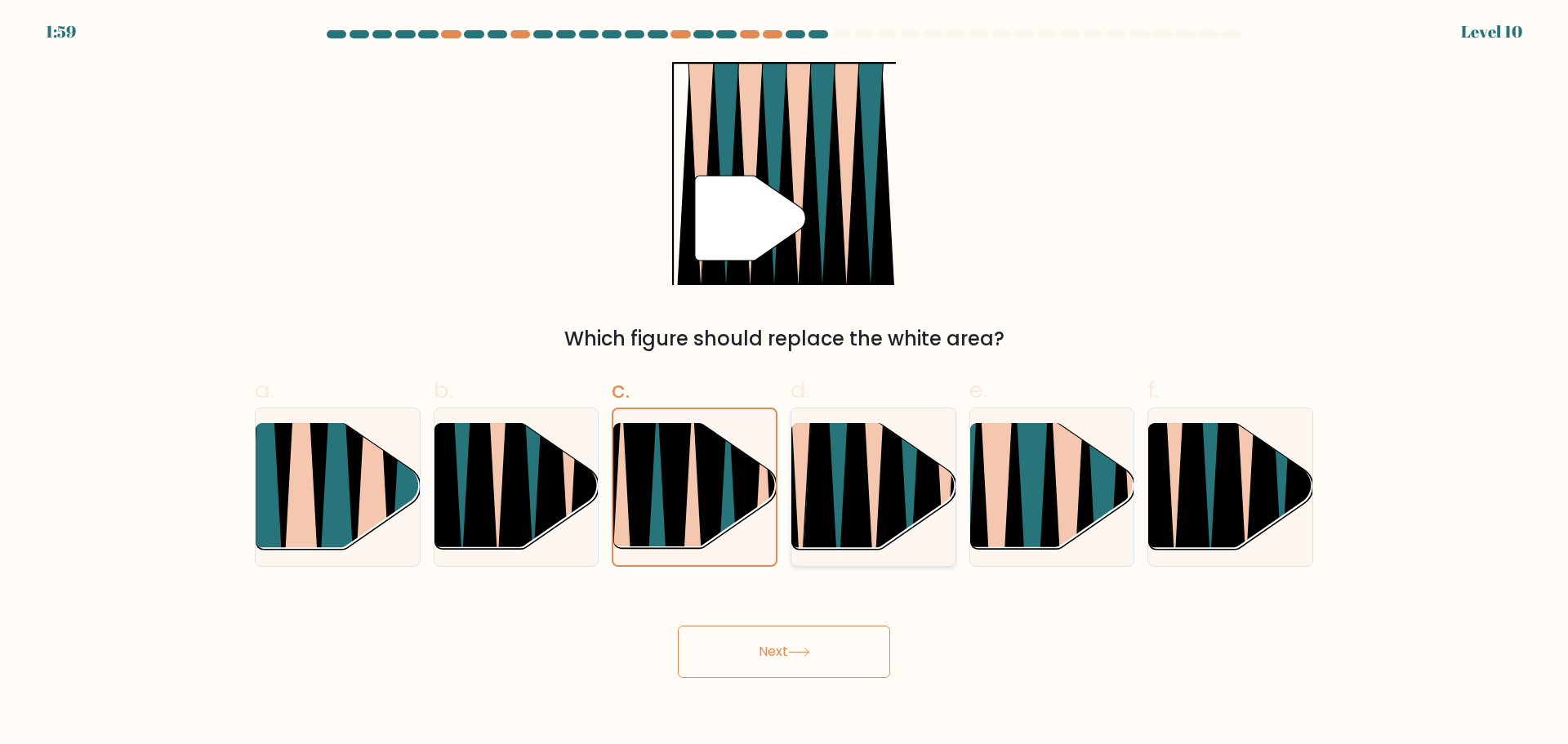
click at [785, 383] on input "d." at bounding box center [784, 377] width 1 height 10
radio input "true"
click at [835, 636] on button "Next" at bounding box center [784, 652] width 212 height 52
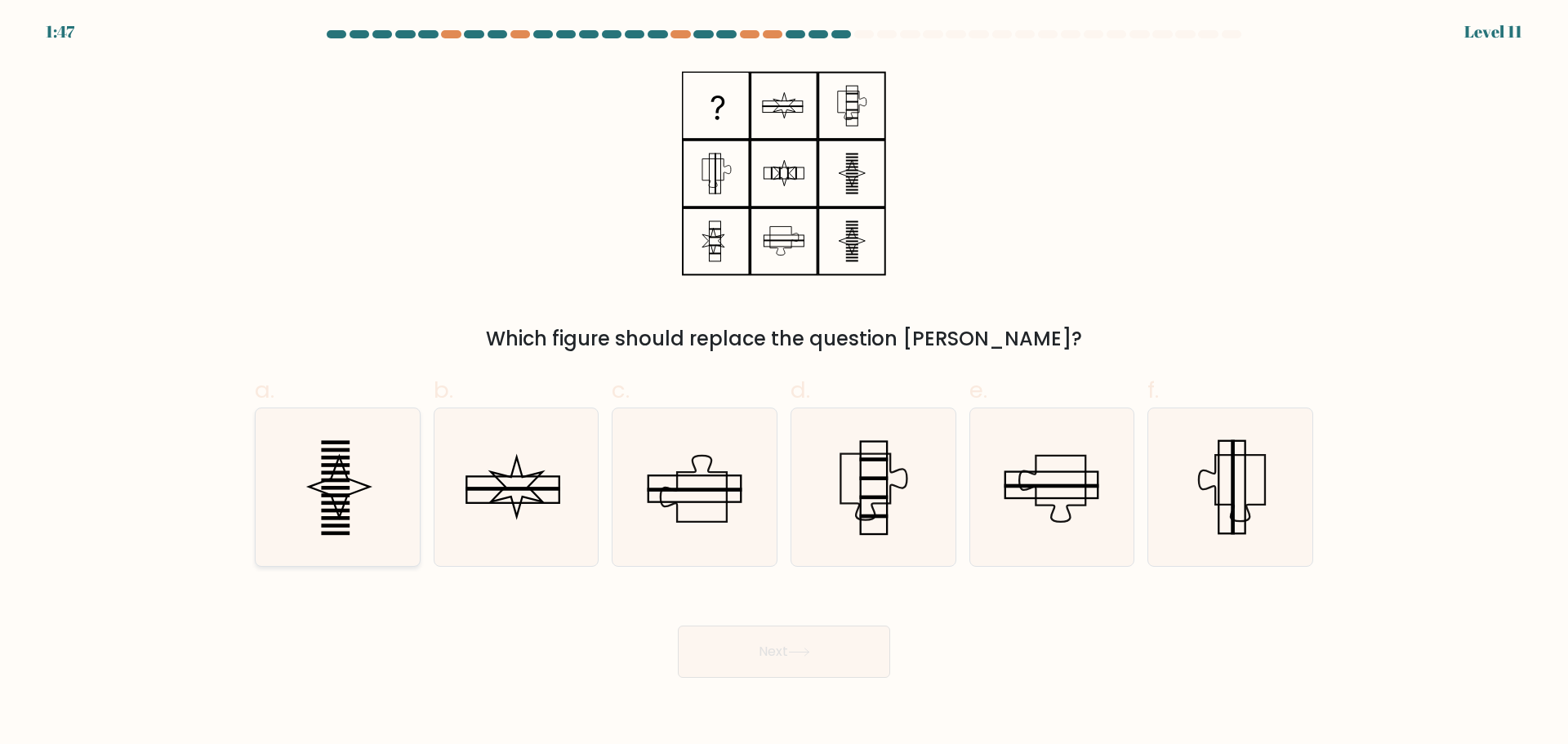
click at [362, 480] on icon at bounding box center [337, 487] width 157 height 157
click at [784, 383] on input "a." at bounding box center [784, 377] width 1 height 10
radio input "true"
click at [780, 643] on button "Next" at bounding box center [784, 652] width 212 height 52
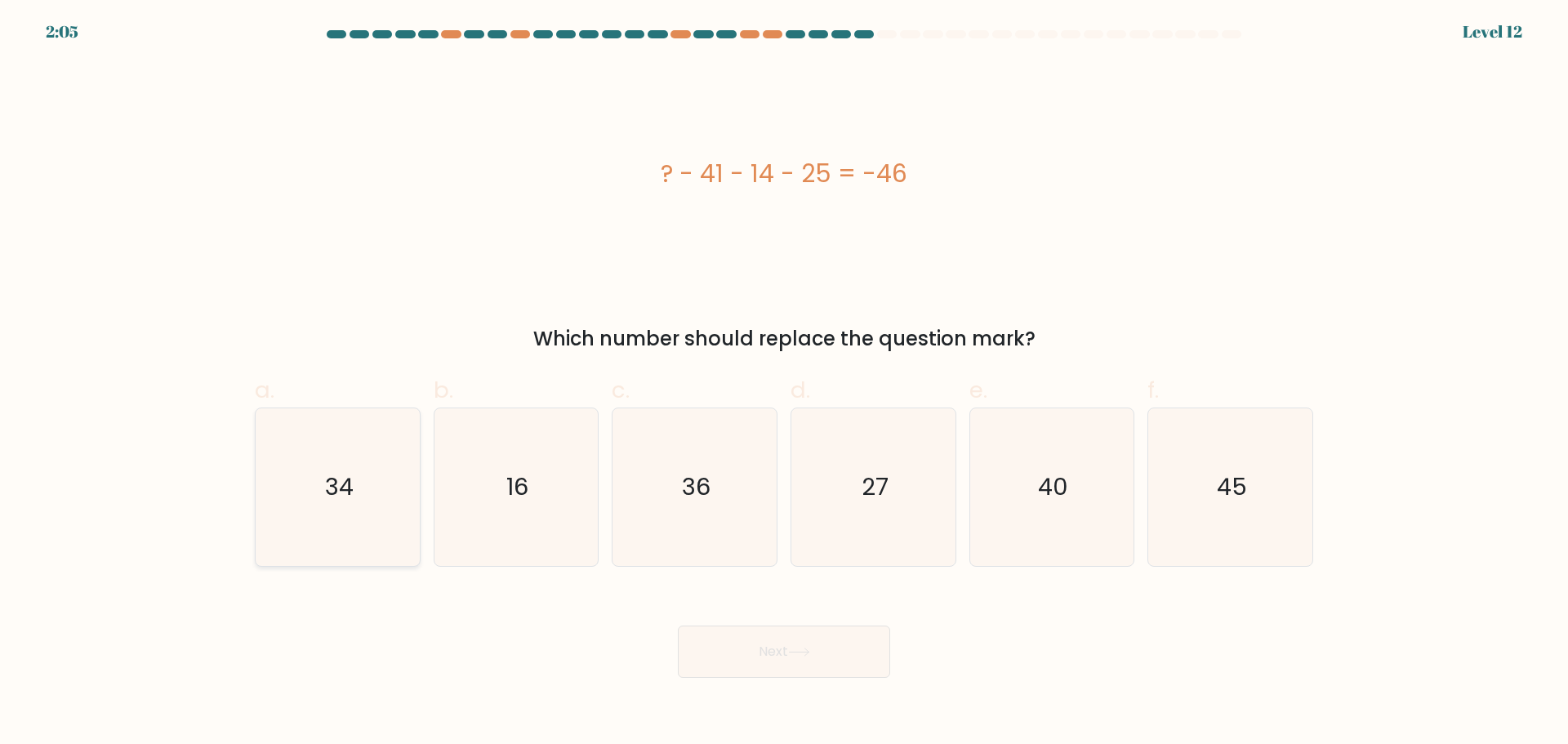
click at [309, 523] on icon "34" at bounding box center [337, 487] width 157 height 157
click at [784, 383] on input "a. 34" at bounding box center [784, 377] width 1 height 10
radio input "true"
click at [762, 655] on button "Next" at bounding box center [784, 652] width 212 height 52
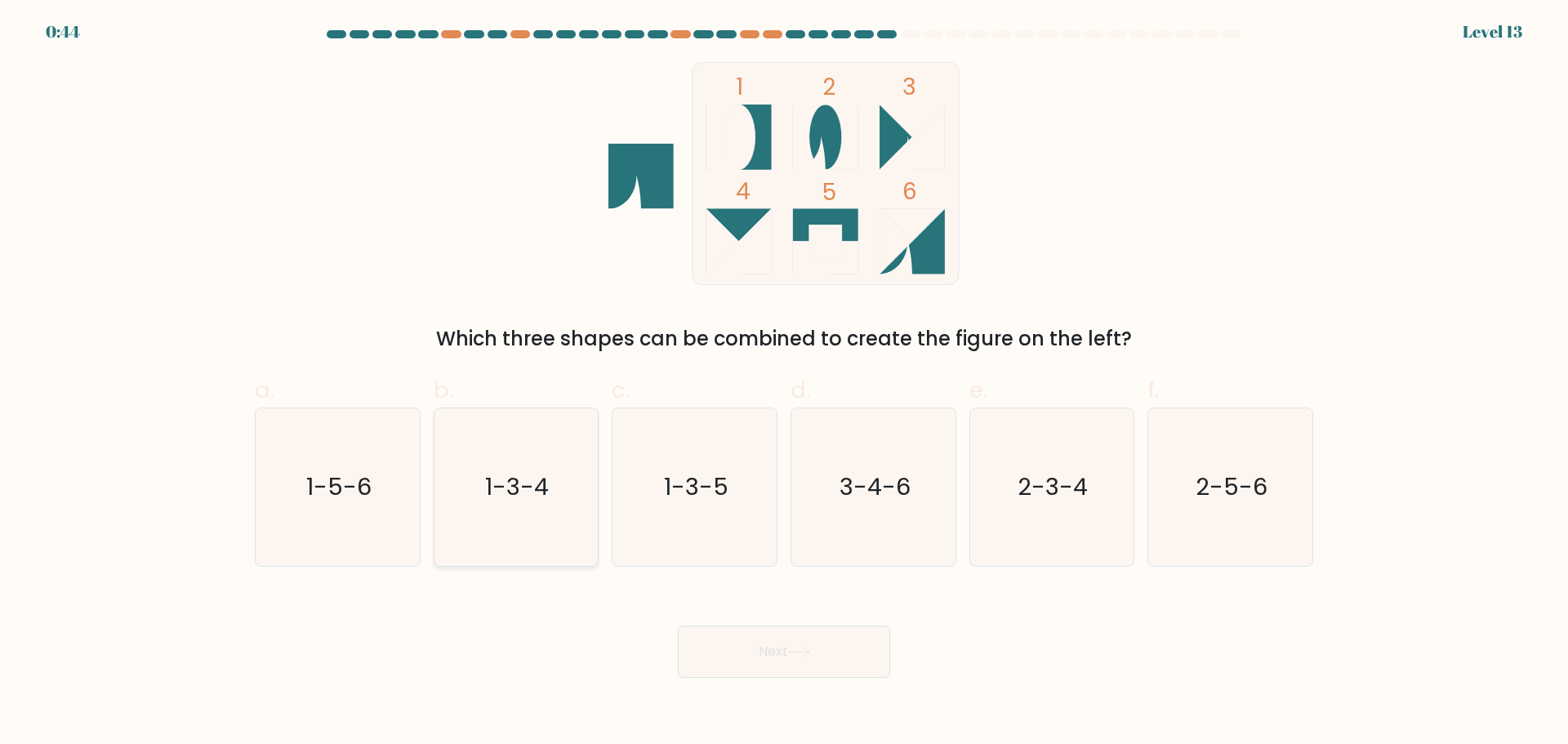
click at [462, 469] on icon "1-3-4" at bounding box center [515, 487] width 157 height 157
click at [784, 383] on input "b. 1-3-4" at bounding box center [784, 377] width 1 height 10
radio input "true"
click at [775, 651] on button "Next" at bounding box center [784, 652] width 212 height 52
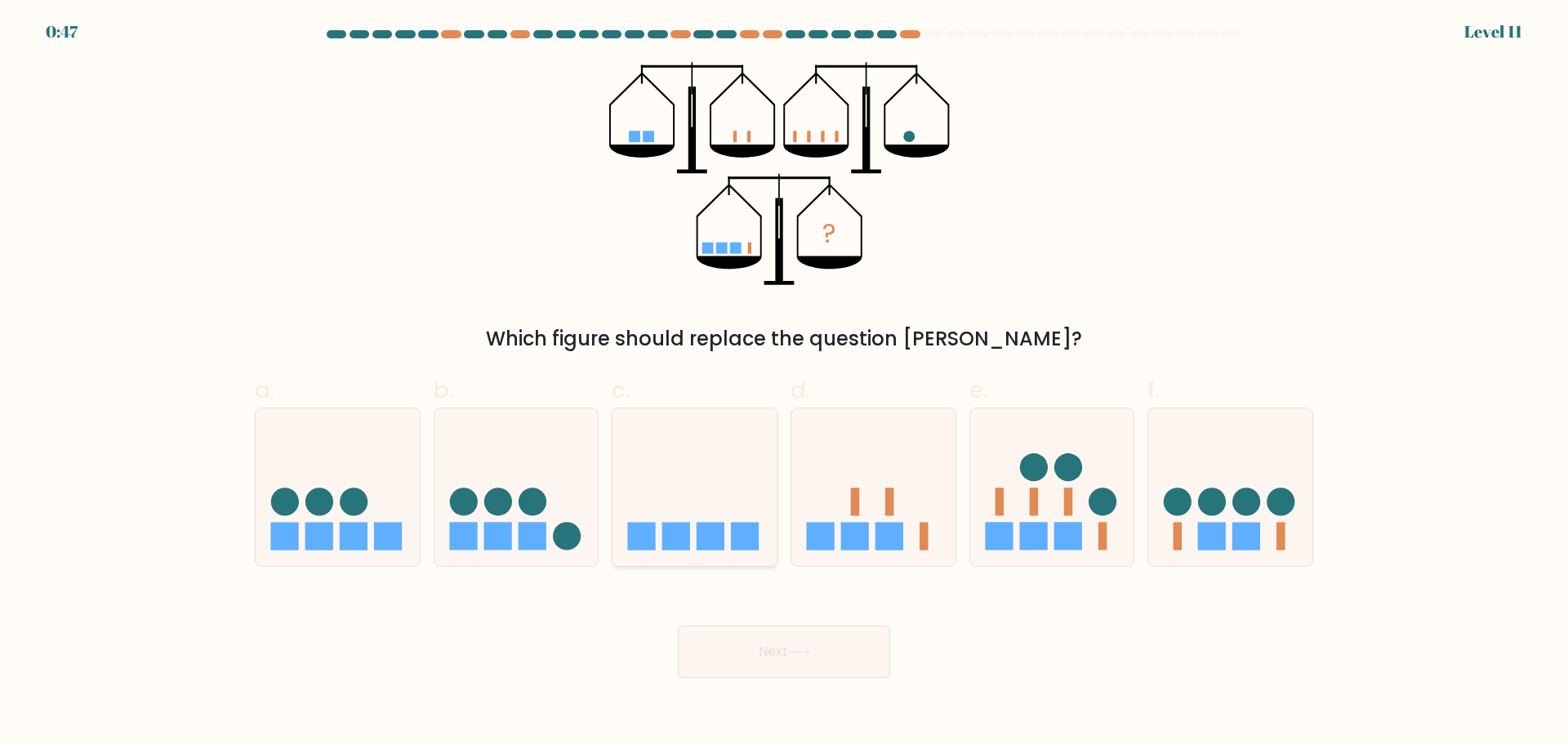
click at [698, 485] on icon at bounding box center [694, 487] width 164 height 136
click at [784, 383] on input "c." at bounding box center [784, 377] width 1 height 10
radio input "true"
click at [831, 655] on button "Next" at bounding box center [784, 652] width 212 height 52
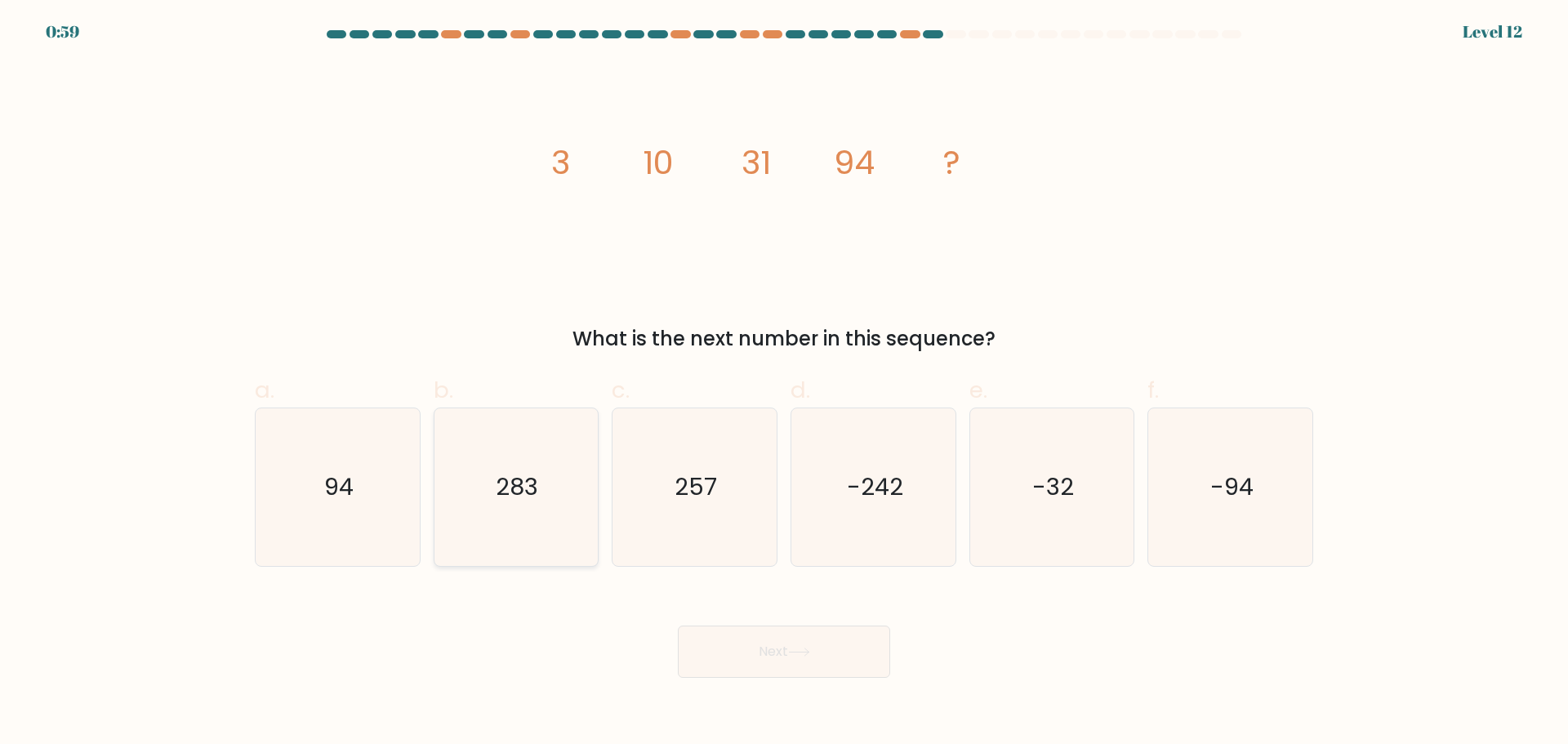
click at [551, 475] on icon "283" at bounding box center [515, 487] width 157 height 157
click at [784, 383] on input "b. 283" at bounding box center [784, 377] width 1 height 10
radio input "true"
click at [785, 651] on button "Next" at bounding box center [784, 652] width 212 height 52
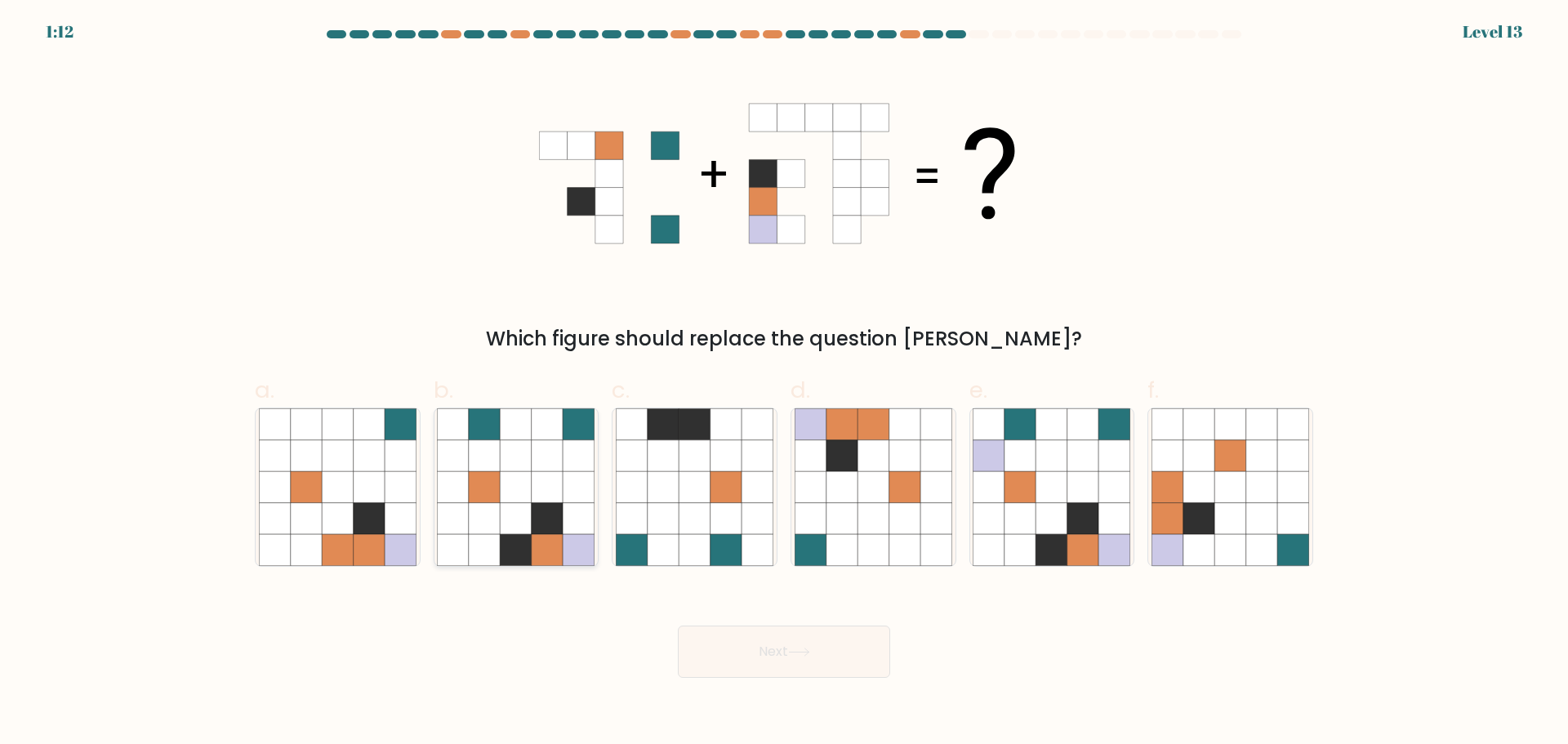
click at [485, 526] on icon at bounding box center [484, 518] width 31 height 31
click at [784, 383] on input "b." at bounding box center [784, 377] width 1 height 10
radio input "true"
click at [760, 639] on button "Next" at bounding box center [784, 652] width 212 height 52
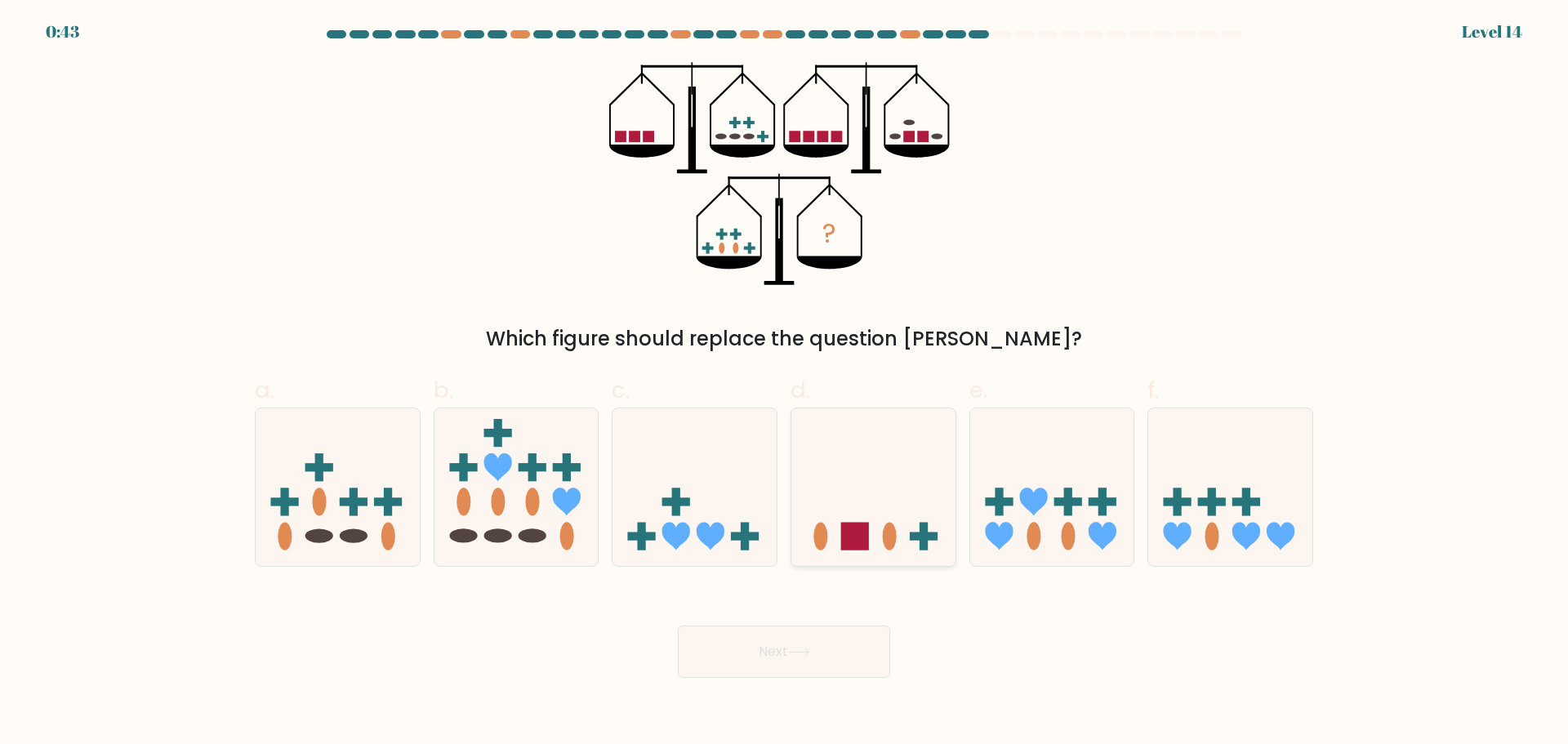
click at [905, 537] on icon at bounding box center [873, 487] width 164 height 136
click at [785, 383] on input "d." at bounding box center [784, 377] width 1 height 10
radio input "true"
click at [1189, 534] on icon at bounding box center [1178, 536] width 28 height 28
click at [785, 383] on input "f." at bounding box center [784, 377] width 1 height 10
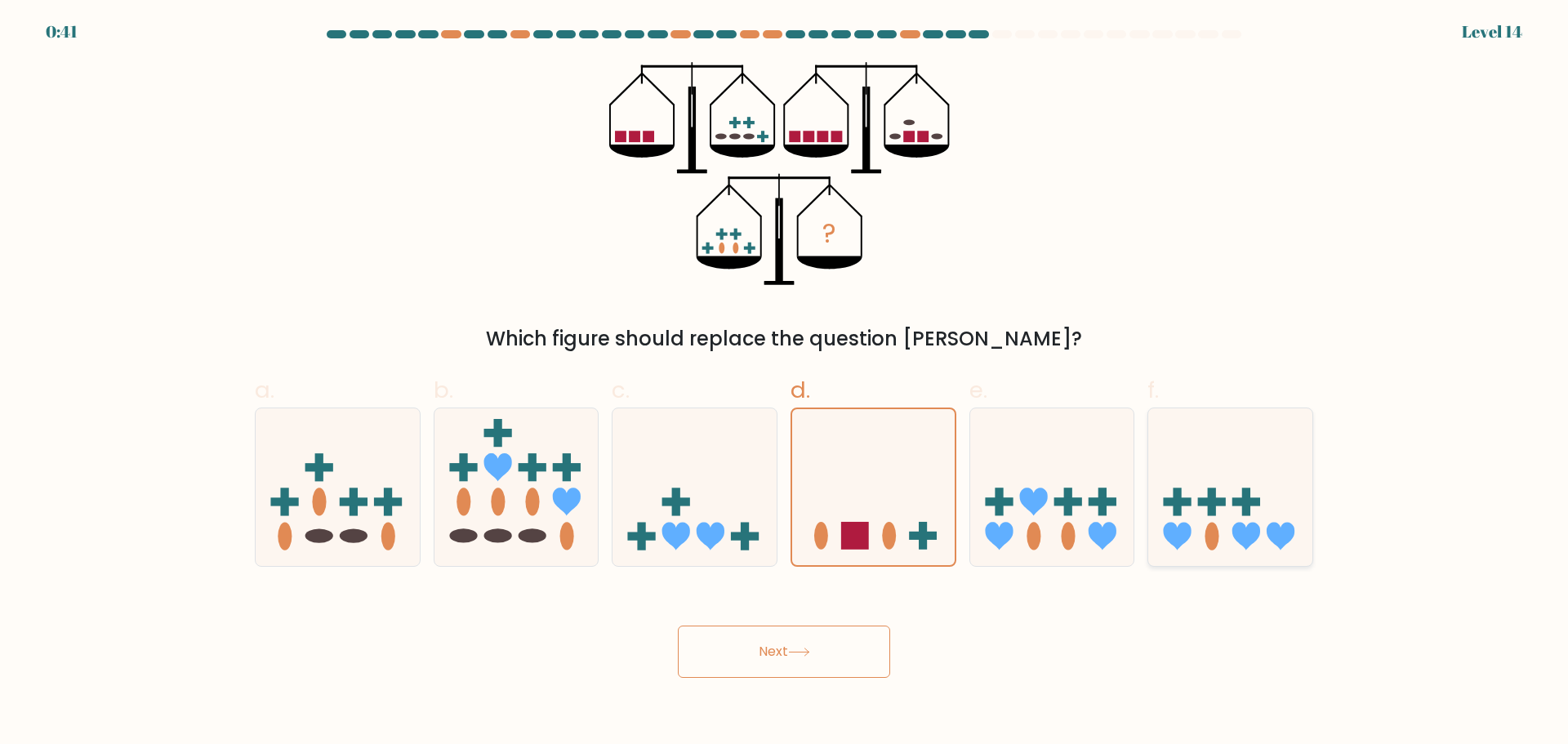
radio input "true"
click at [884, 525] on icon at bounding box center [873, 487] width 164 height 136
click at [785, 383] on input "d." at bounding box center [784, 377] width 1 height 10
radio input "true"
click at [769, 649] on button "Next" at bounding box center [784, 652] width 212 height 52
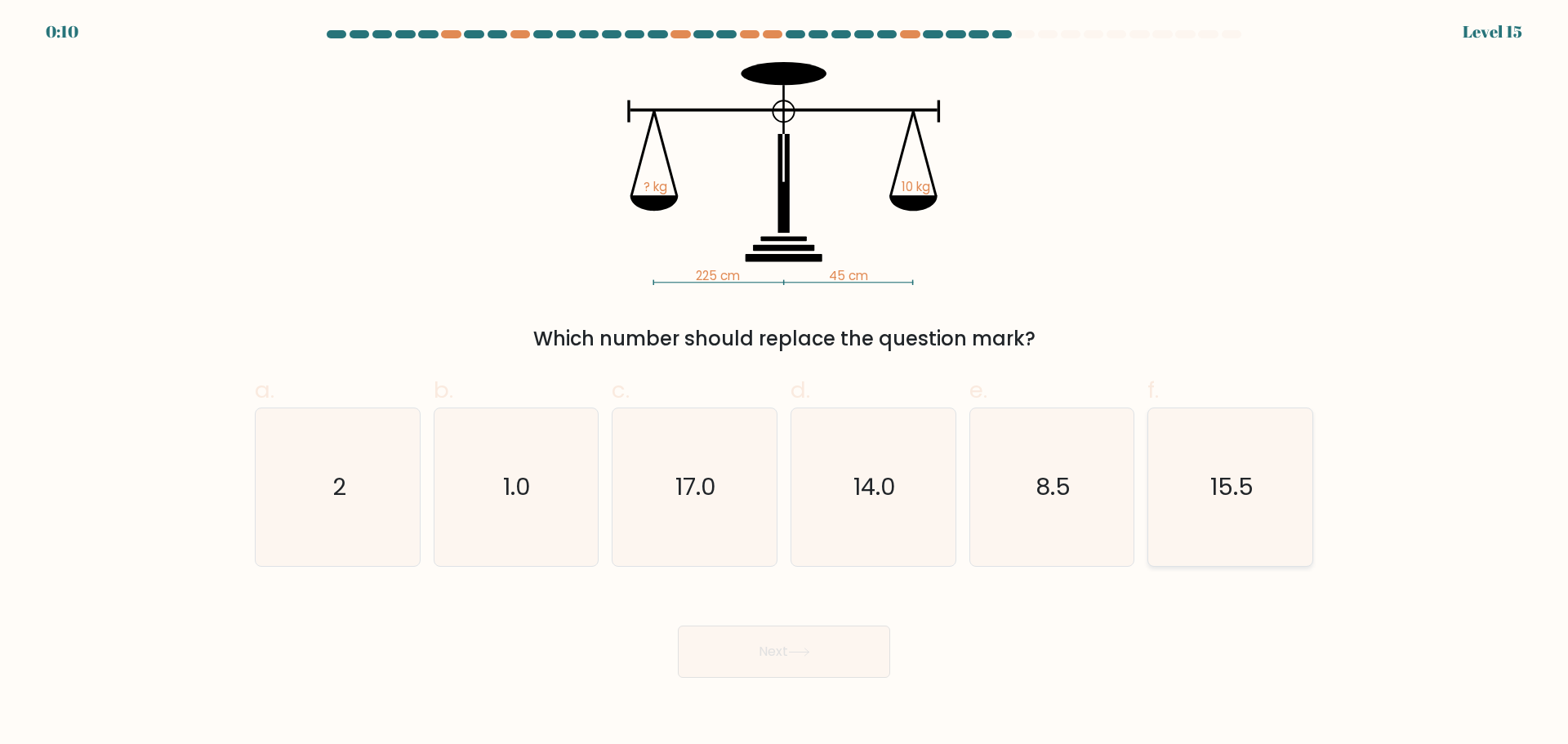
click at [1285, 495] on icon "15.5" at bounding box center [1230, 487] width 157 height 157
click at [785, 383] on input "f. 15.5" at bounding box center [784, 377] width 1 height 10
radio input "true"
click at [843, 646] on button "Next" at bounding box center [784, 652] width 212 height 52
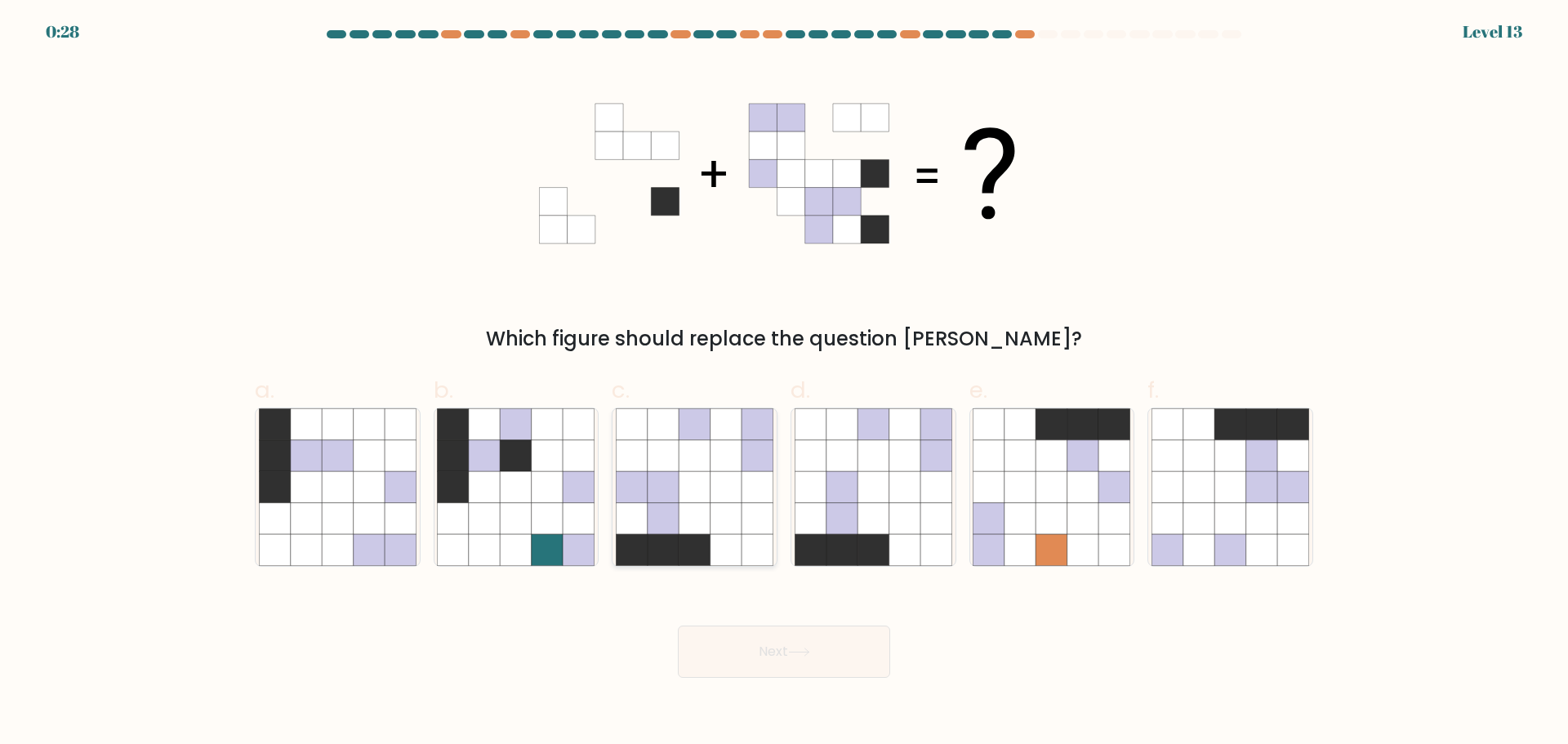
click at [664, 507] on icon at bounding box center [663, 518] width 31 height 31
click at [784, 383] on input "c." at bounding box center [784, 377] width 1 height 10
radio input "true"
click at [818, 651] on button "Next" at bounding box center [784, 652] width 212 height 52
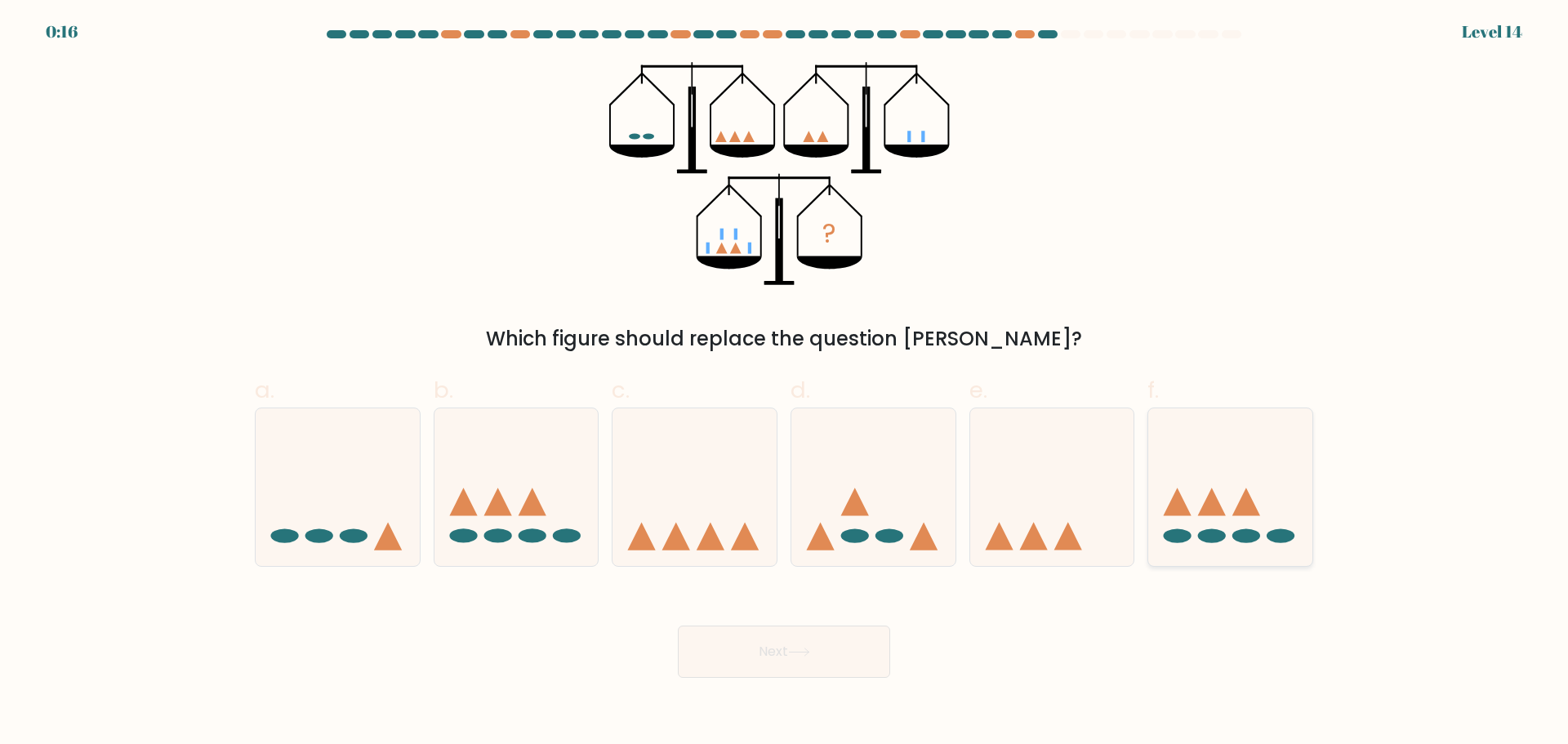
click at [1196, 502] on icon at bounding box center [1230, 487] width 164 height 136
click at [785, 383] on input "f." at bounding box center [784, 377] width 1 height 10
radio input "true"
click at [807, 643] on button "Next" at bounding box center [784, 652] width 212 height 52
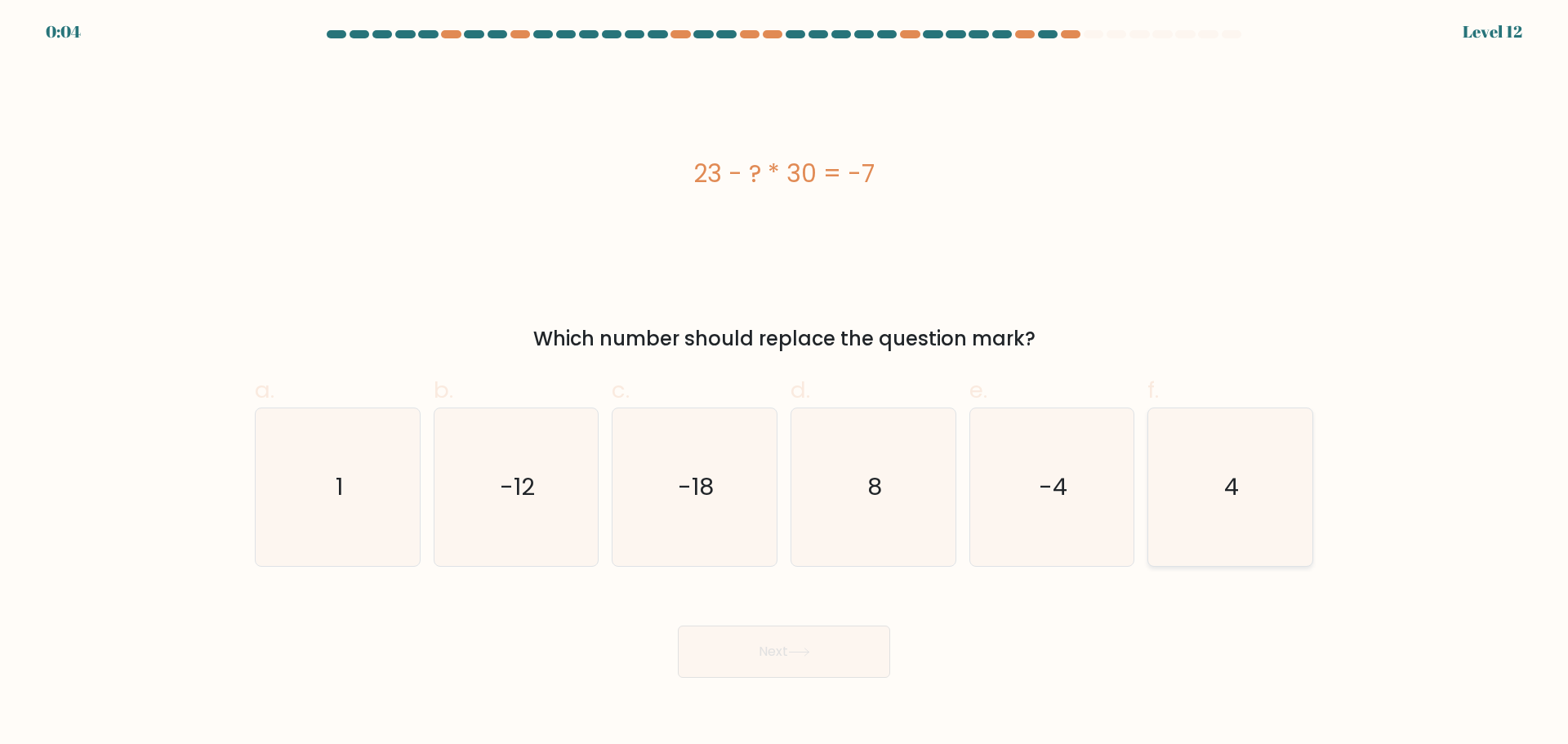
click at [1204, 489] on icon "4" at bounding box center [1230, 487] width 157 height 157
click at [785, 383] on input "f. 4" at bounding box center [784, 377] width 1 height 10
radio input "true"
click at [403, 514] on icon "1" at bounding box center [337, 487] width 157 height 157
click at [784, 383] on input "a. 1" at bounding box center [784, 377] width 1 height 10
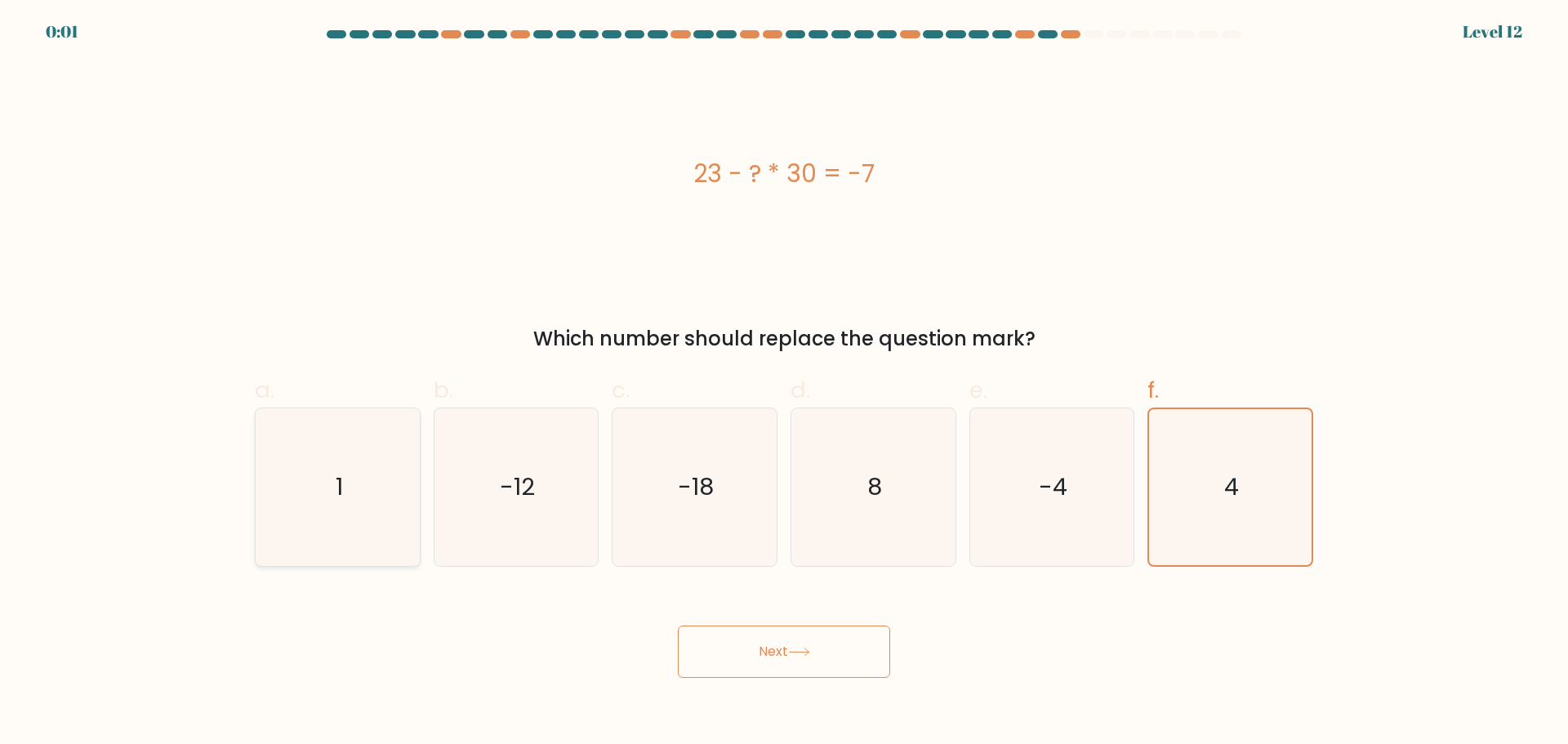
radio input "true"
click at [804, 648] on icon at bounding box center [799, 652] width 22 height 9
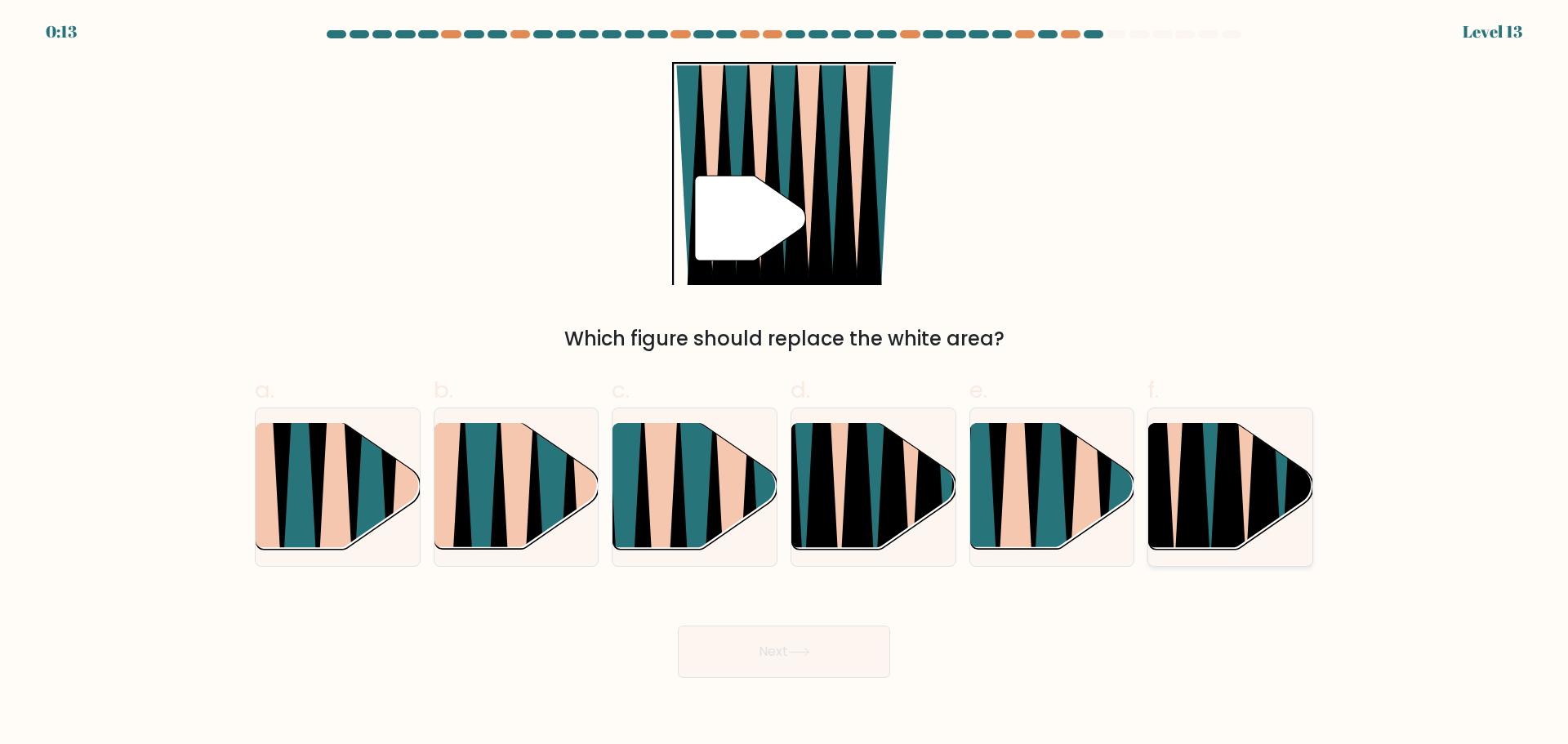
click at [1173, 521] on icon at bounding box center [1175, 424] width 36 height 328
click at [785, 383] on input "f." at bounding box center [784, 377] width 1 height 10
radio input "true"
click at [814, 644] on button "Next" at bounding box center [784, 652] width 212 height 52
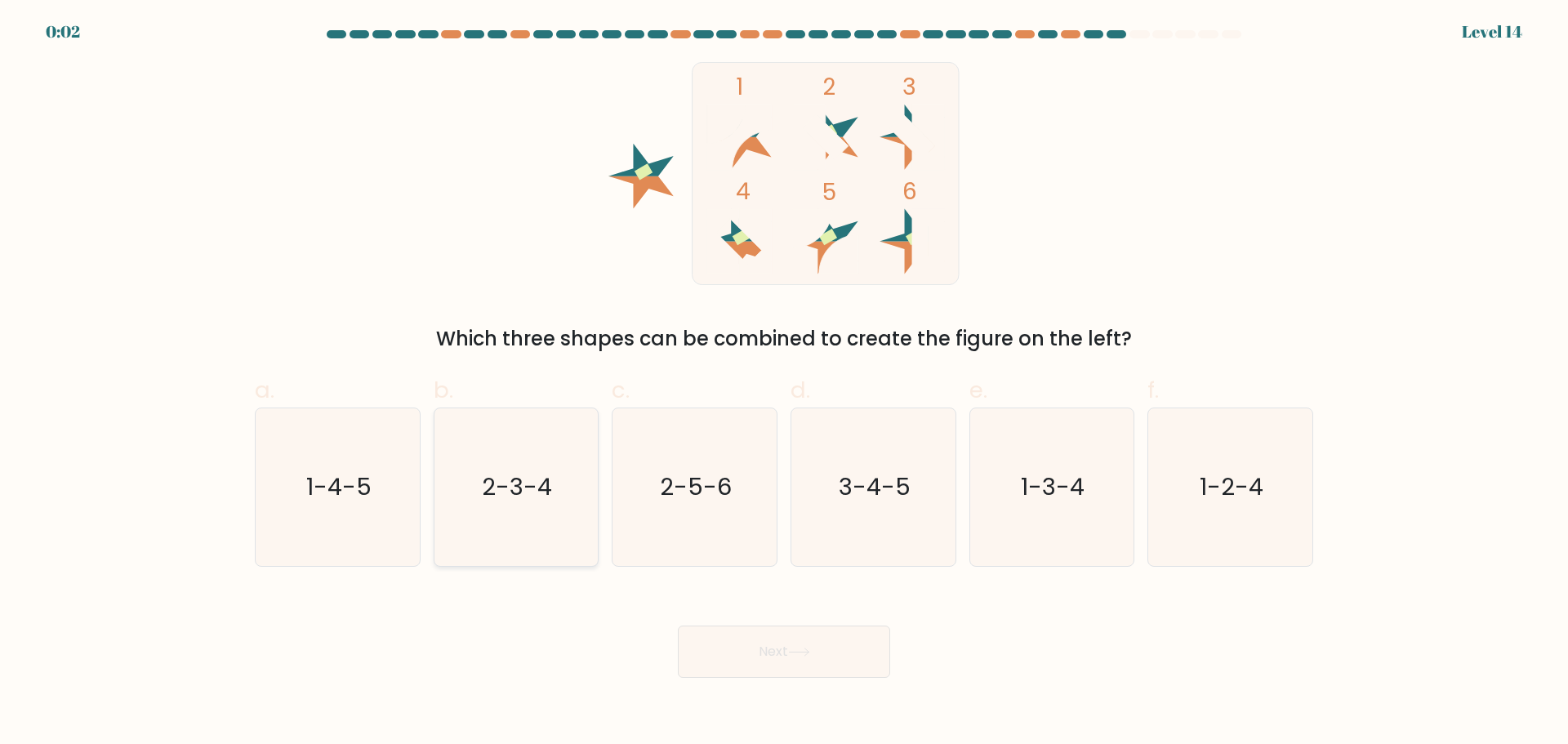
click at [520, 506] on icon "2-3-4" at bounding box center [515, 487] width 157 height 157
click at [784, 383] on input "b. 2-3-4" at bounding box center [784, 377] width 1 height 10
radio input "true"
click at [844, 641] on button "Next" at bounding box center [784, 652] width 212 height 52
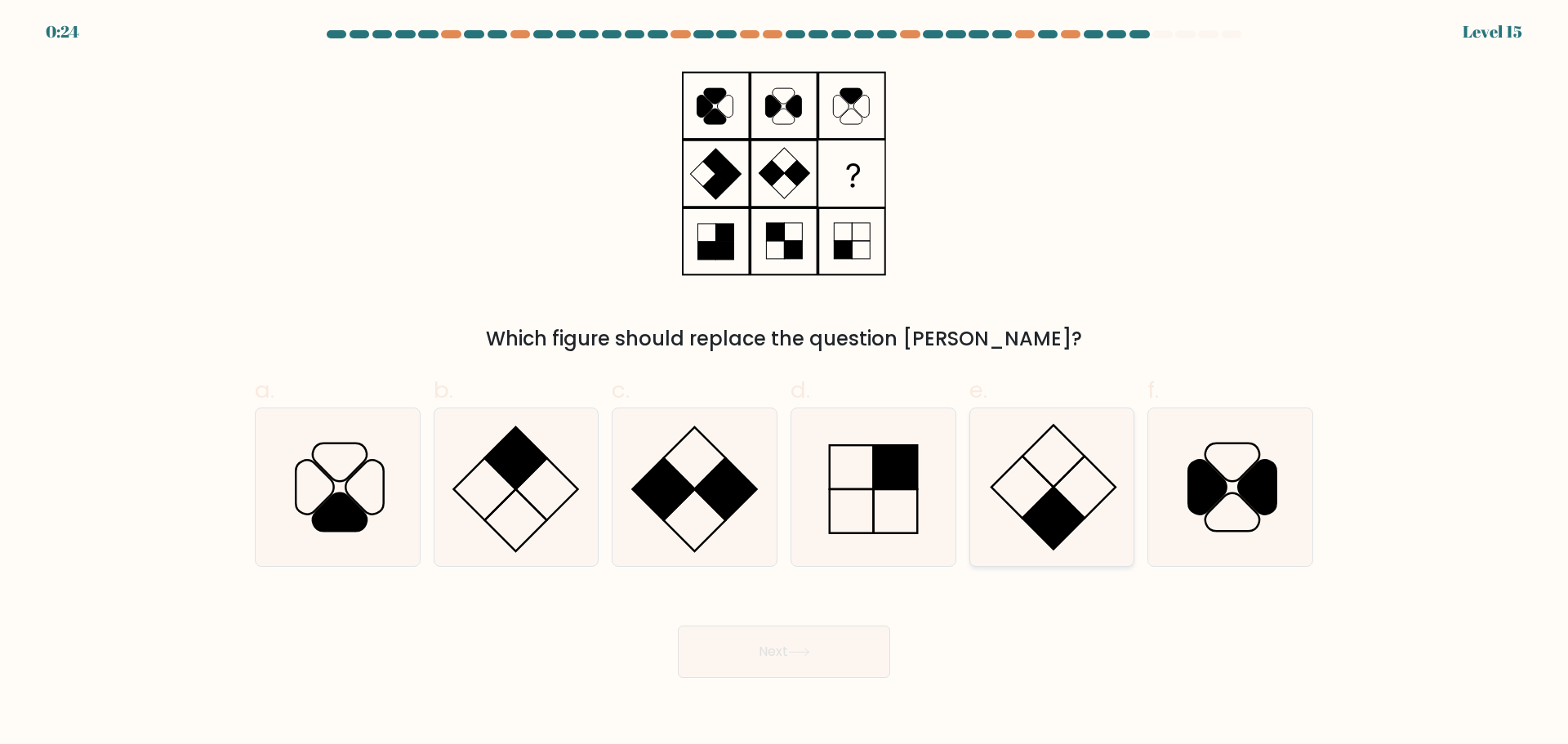
click at [1068, 510] on rect at bounding box center [1053, 517] width 62 height 62
click at [785, 383] on input "e." at bounding box center [784, 377] width 1 height 10
radio input "true"
click at [782, 648] on button "Next" at bounding box center [784, 652] width 212 height 52
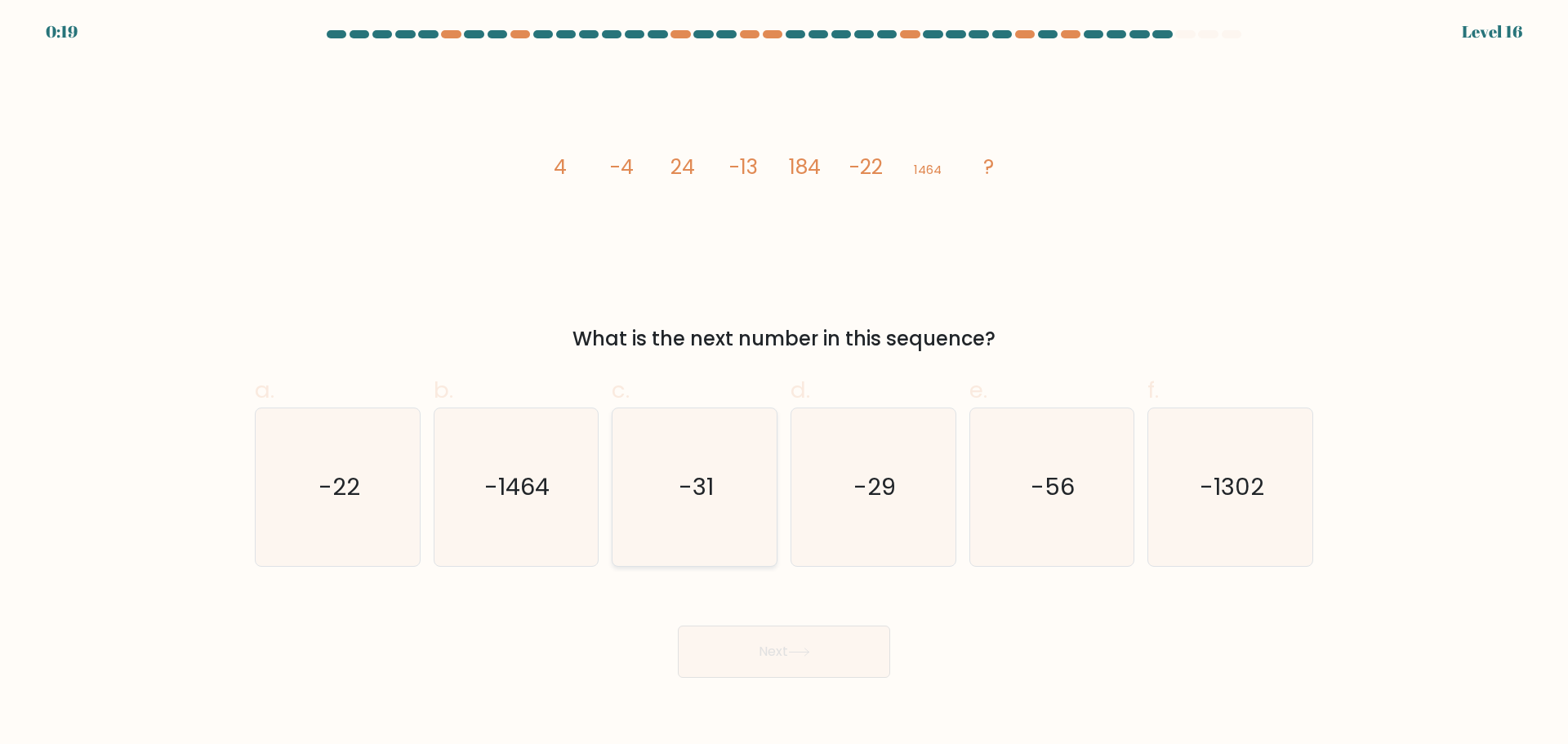
click at [721, 480] on icon "-31" at bounding box center [694, 487] width 157 height 157
click at [784, 383] on input "c. -31" at bounding box center [784, 377] width 1 height 10
radio input "true"
click at [861, 654] on button "Next" at bounding box center [784, 652] width 212 height 52
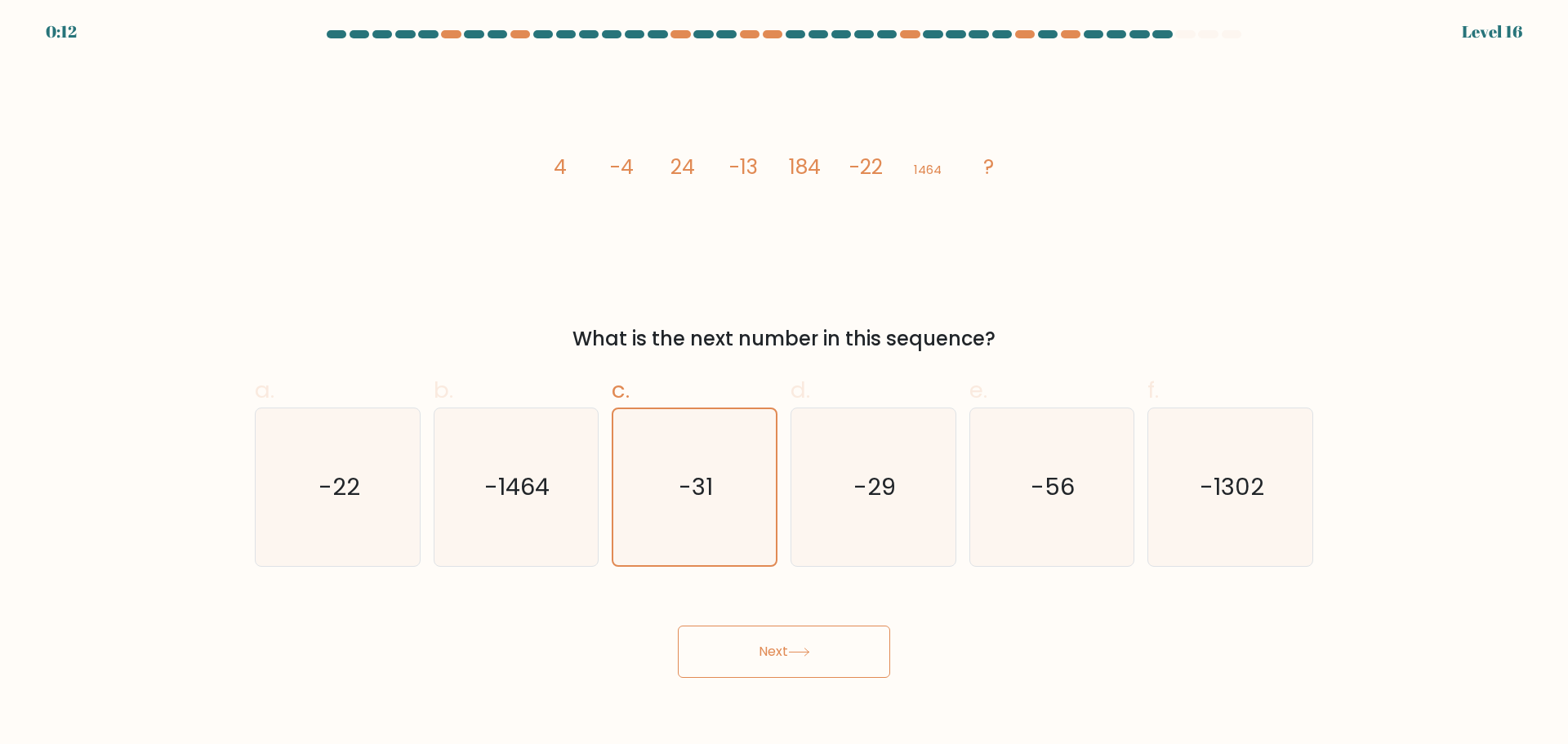
click at [813, 635] on button "Next" at bounding box center [784, 652] width 212 height 52
drag, startPoint x: 813, startPoint y: 635, endPoint x: 262, endPoint y: 184, distance: 712.0
click at [262, 184] on form at bounding box center [784, 354] width 1568 height 648
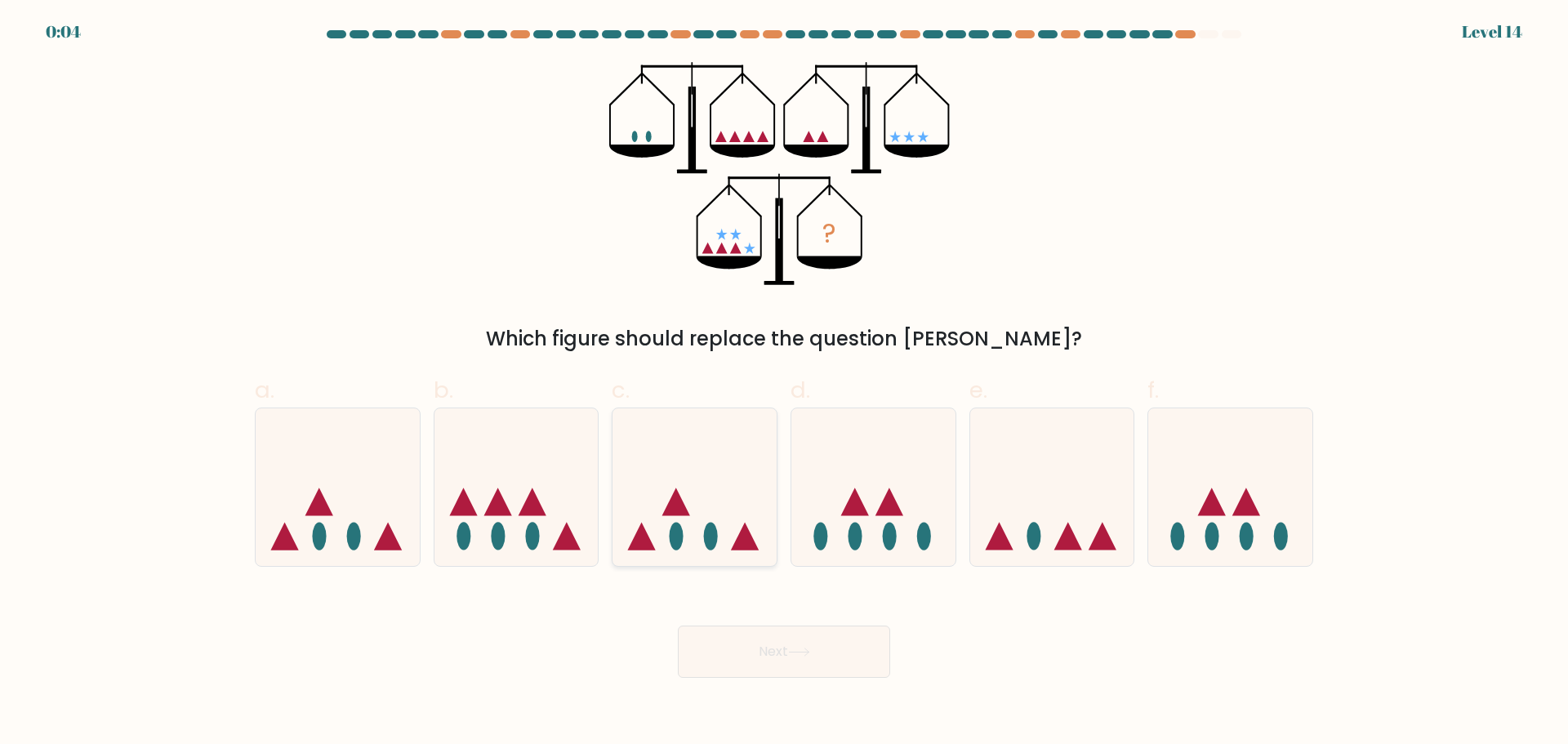
click at [715, 547] on ellipse at bounding box center [711, 536] width 14 height 28
click at [784, 383] on input "c." at bounding box center [784, 377] width 1 height 10
radio input "true"
click at [844, 654] on button "Next" at bounding box center [784, 652] width 212 height 52
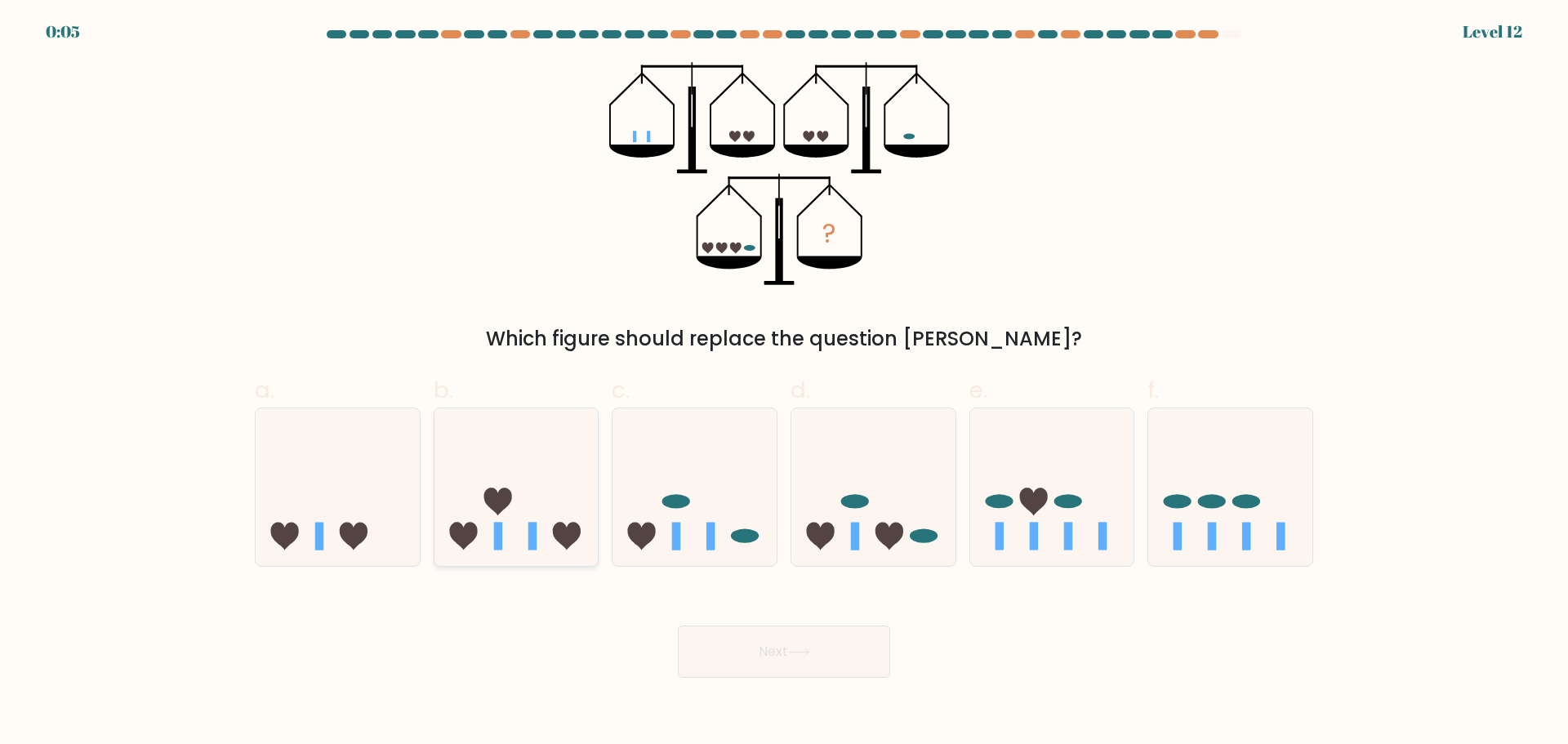
click at [528, 548] on rect at bounding box center [533, 536] width 9 height 28
click at [784, 383] on input "b." at bounding box center [784, 377] width 1 height 10
radio input "true"
click at [850, 648] on button "Next" at bounding box center [784, 652] width 212 height 52
